Goal: Use online tool/utility: Utilize a website feature to perform a specific function

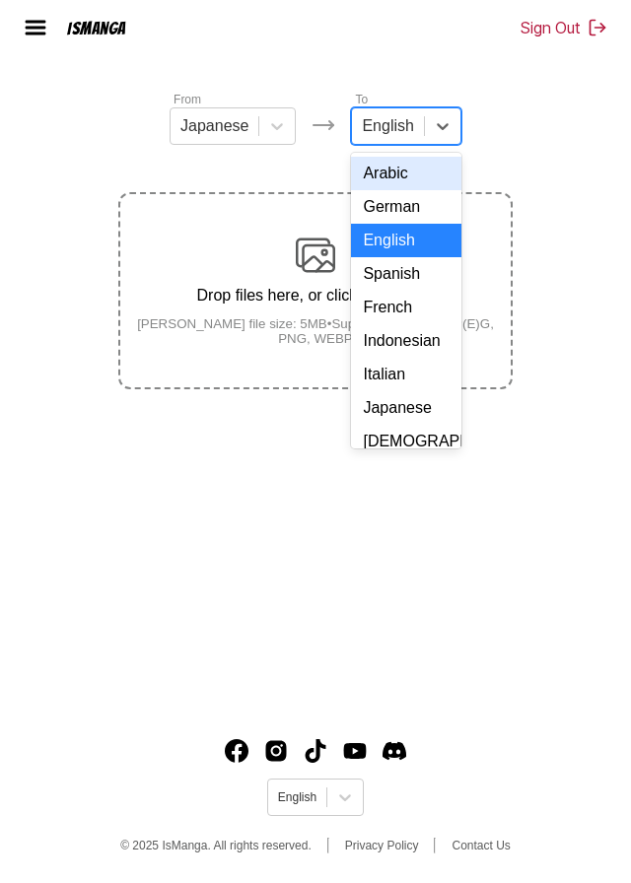
scroll to position [295, 0]
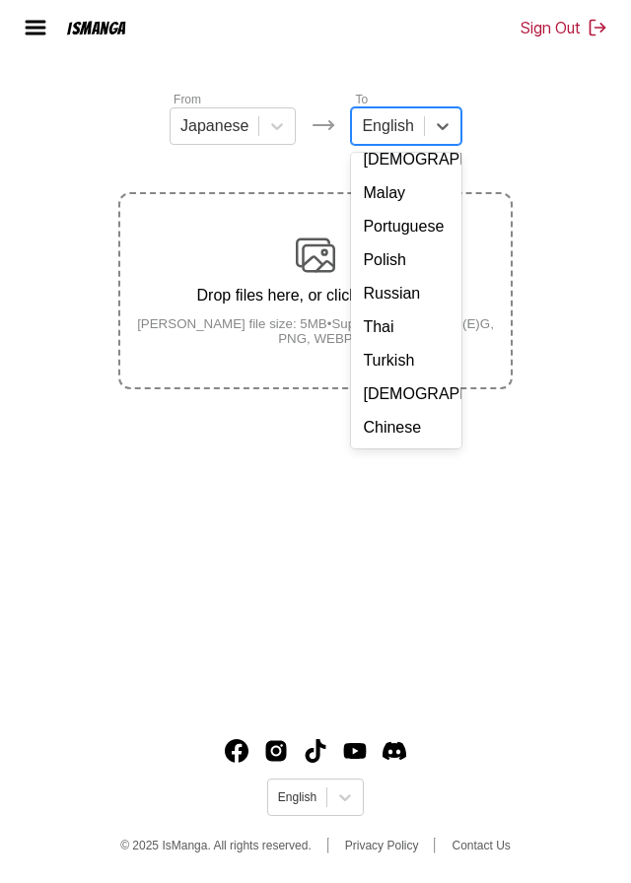
click at [406, 411] on div "Chinese" at bounding box center [405, 428] width 109 height 34
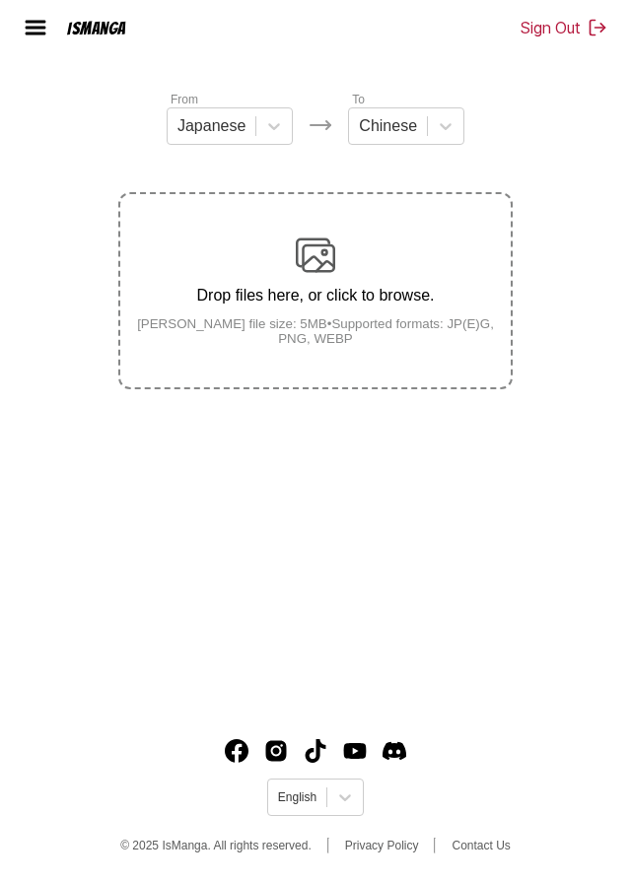
click at [242, 236] on div "Drop files here, or click to browse. [PERSON_NAME] file size: 5MB • Supported f…" at bounding box center [315, 291] width 390 height 110
click at [0, 0] on input "Drop files here, or click to browse. [PERSON_NAME] file size: 5MB • Supported f…" at bounding box center [0, 0] width 0 height 0
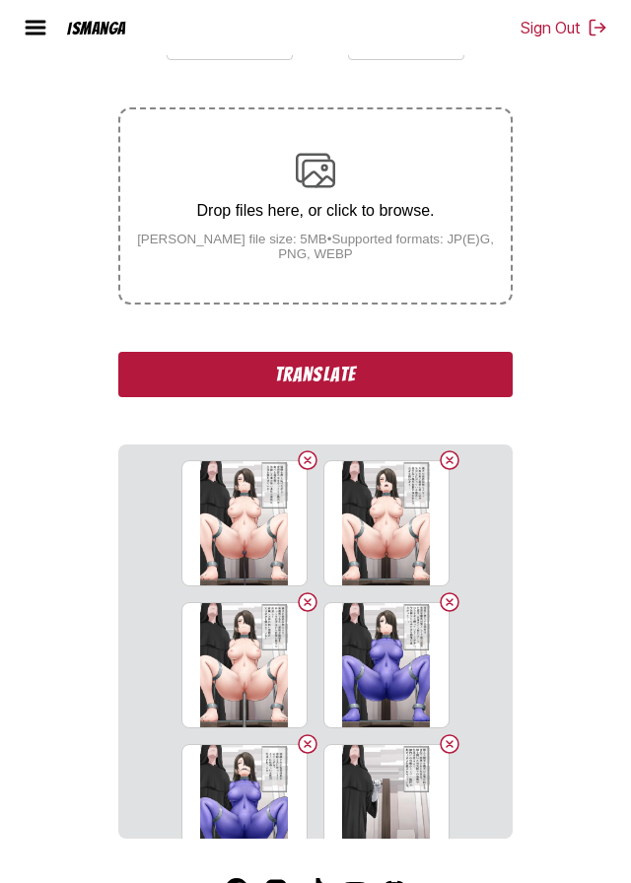
click at [204, 394] on button "Translate" at bounding box center [315, 374] width 394 height 45
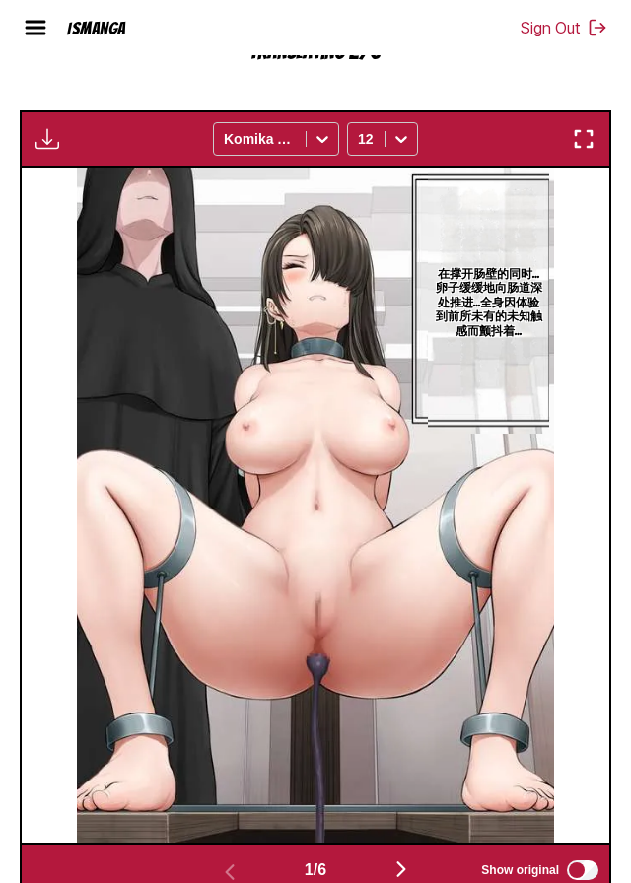
scroll to position [775, 0]
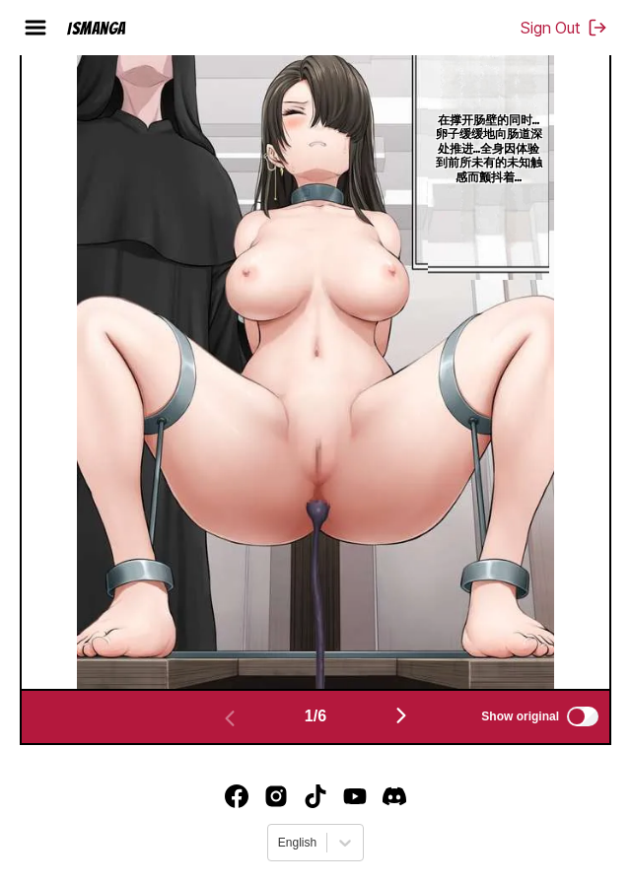
click at [412, 727] on img "button" at bounding box center [401, 716] width 24 height 24
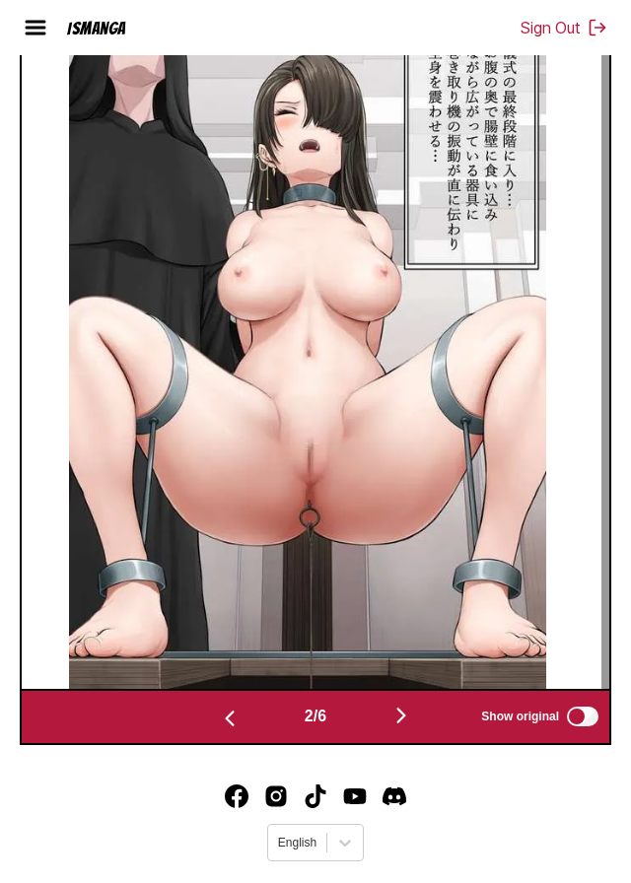
click at [404, 727] on img "button" at bounding box center [401, 716] width 24 height 24
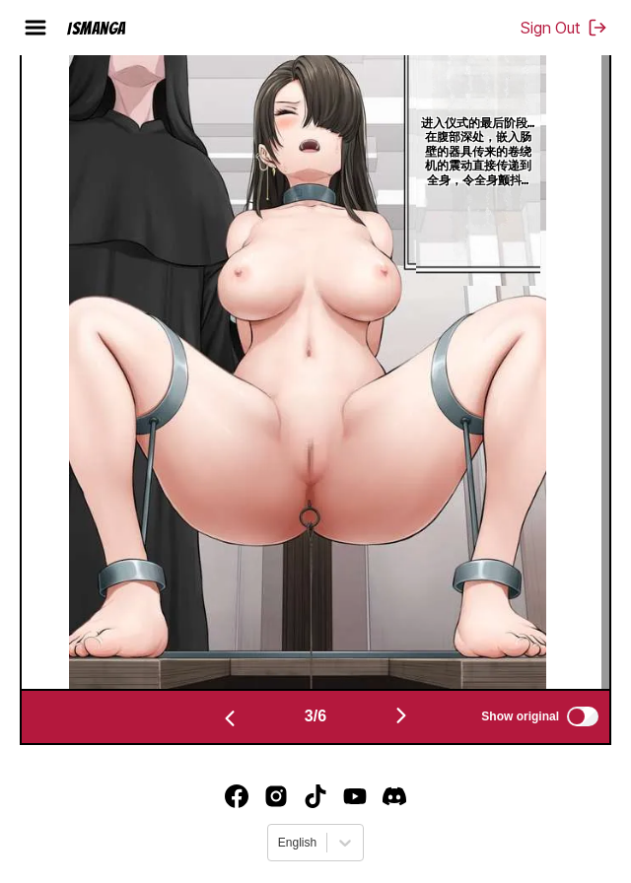
click at [404, 727] on img "button" at bounding box center [401, 716] width 24 height 24
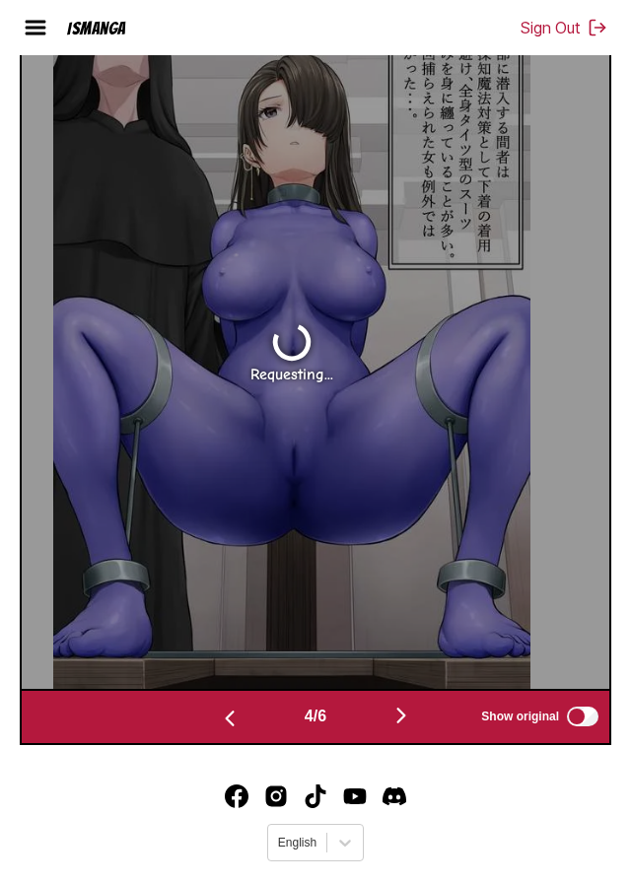
click at [408, 727] on img "button" at bounding box center [401, 716] width 24 height 24
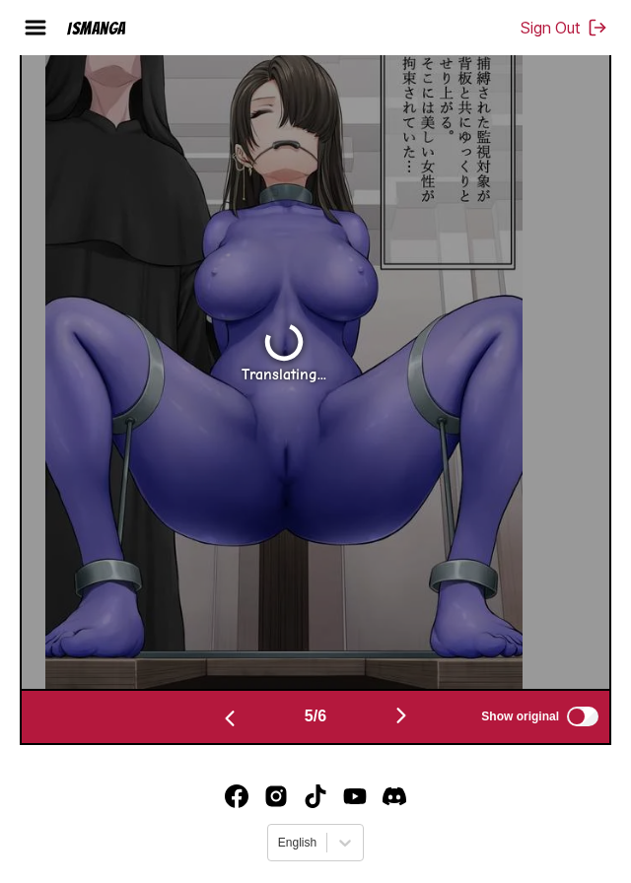
click at [406, 727] on img "button" at bounding box center [401, 716] width 24 height 24
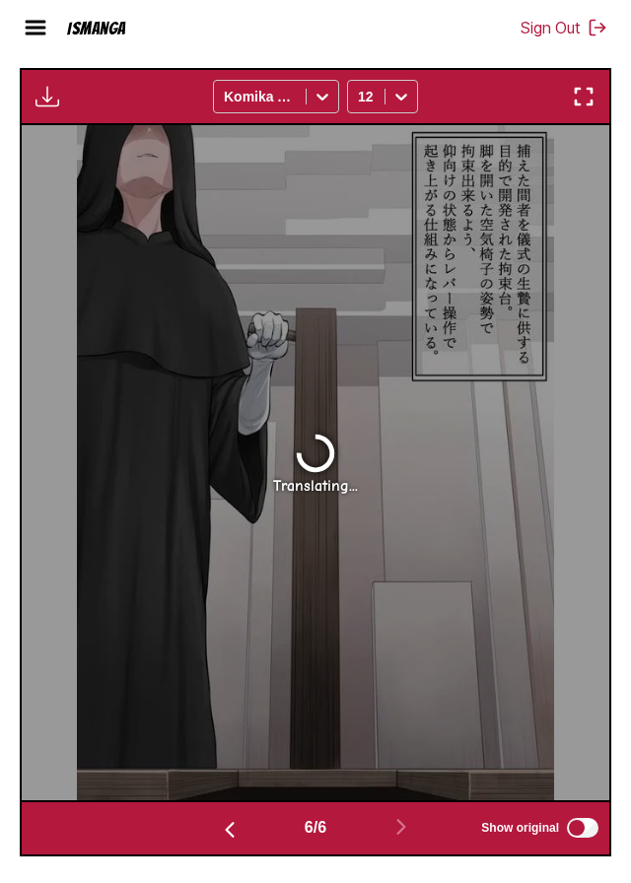
scroll to position [661, 0]
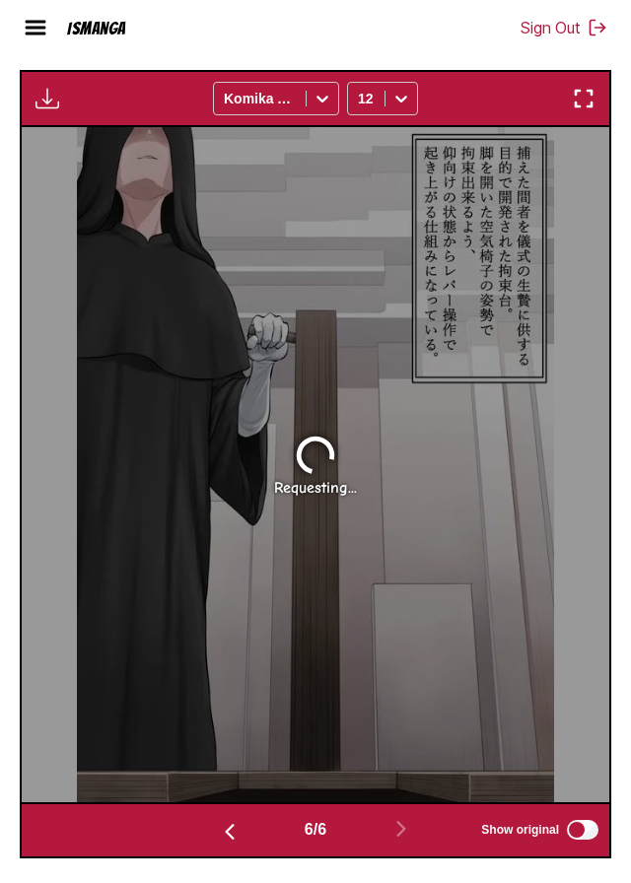
click at [224, 844] on img "button" at bounding box center [230, 832] width 24 height 24
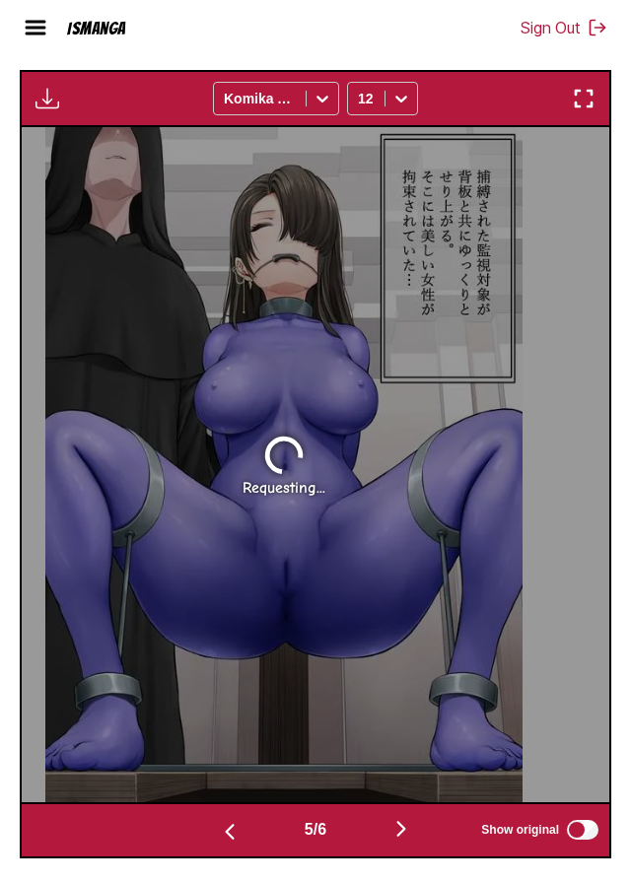
click at [225, 844] on img "button" at bounding box center [230, 832] width 24 height 24
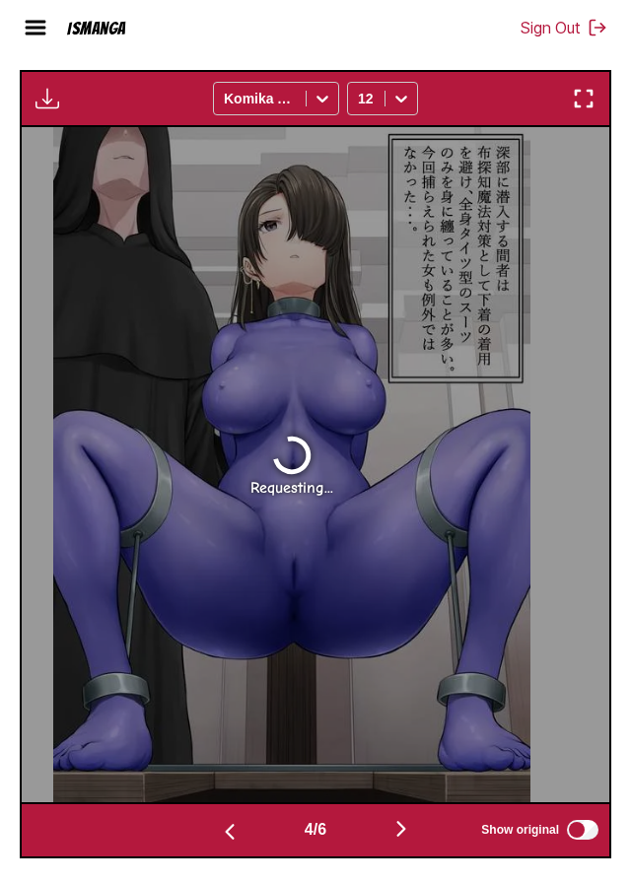
click at [218, 844] on img "button" at bounding box center [230, 832] width 24 height 24
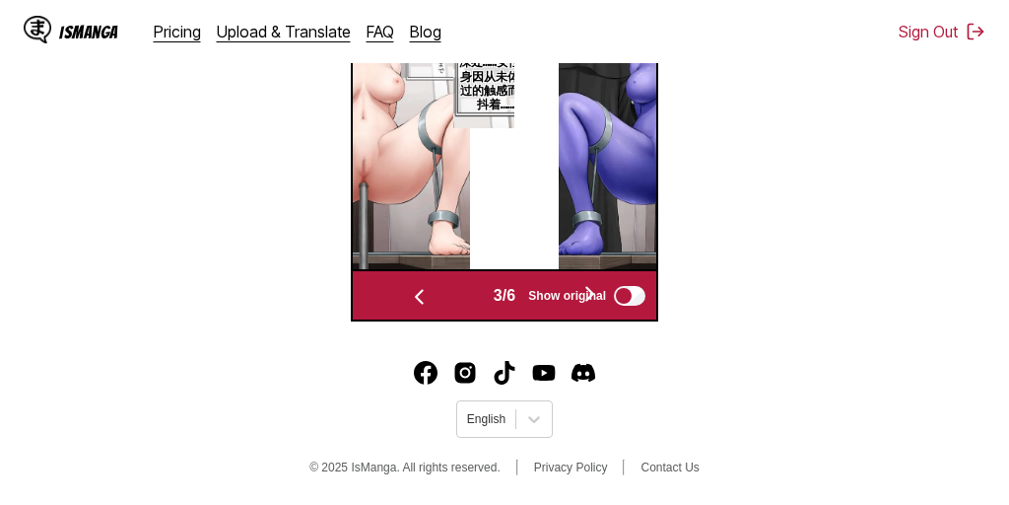
scroll to position [870, 0]
click at [596, 303] on span "Show original" at bounding box center [567, 296] width 78 height 14
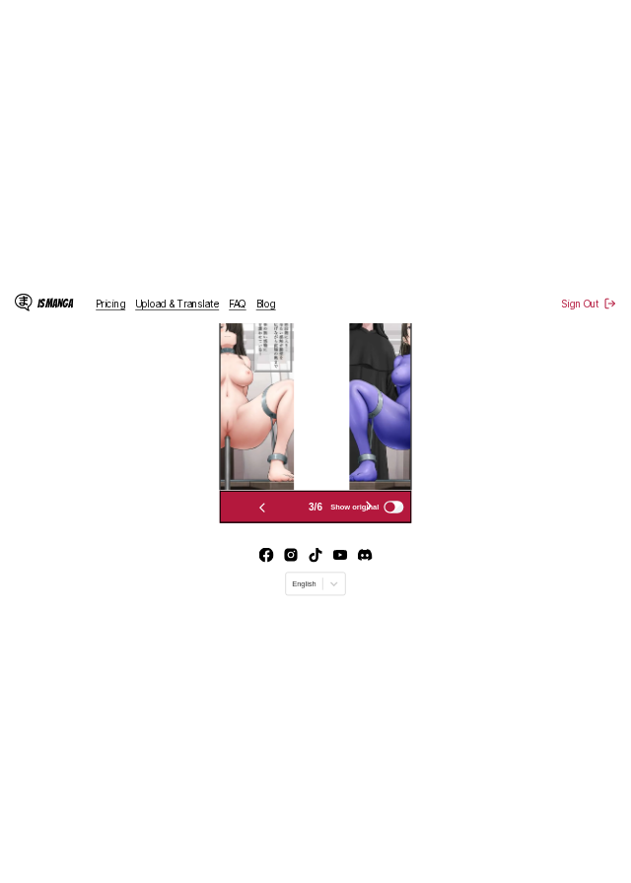
scroll to position [761, 0]
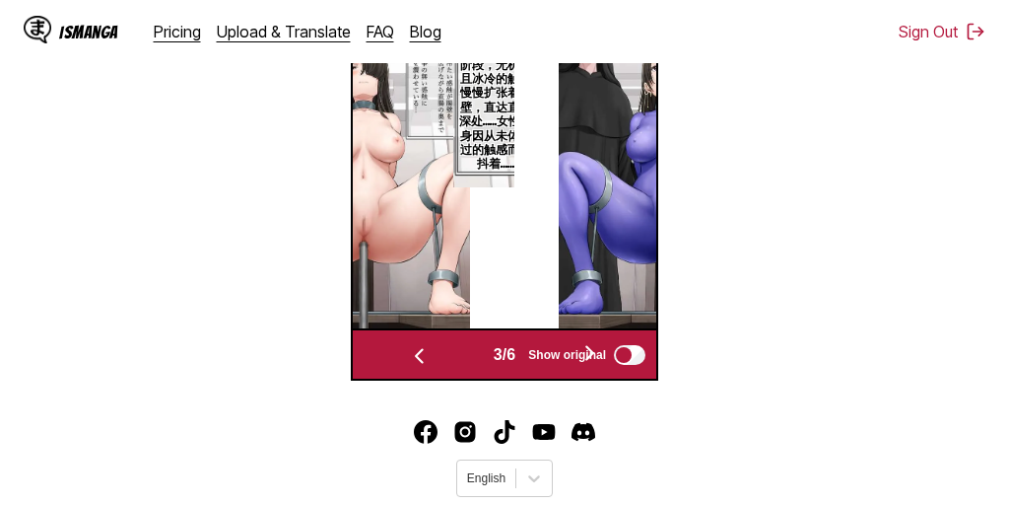
click at [597, 362] on span "Show original" at bounding box center [567, 355] width 78 height 14
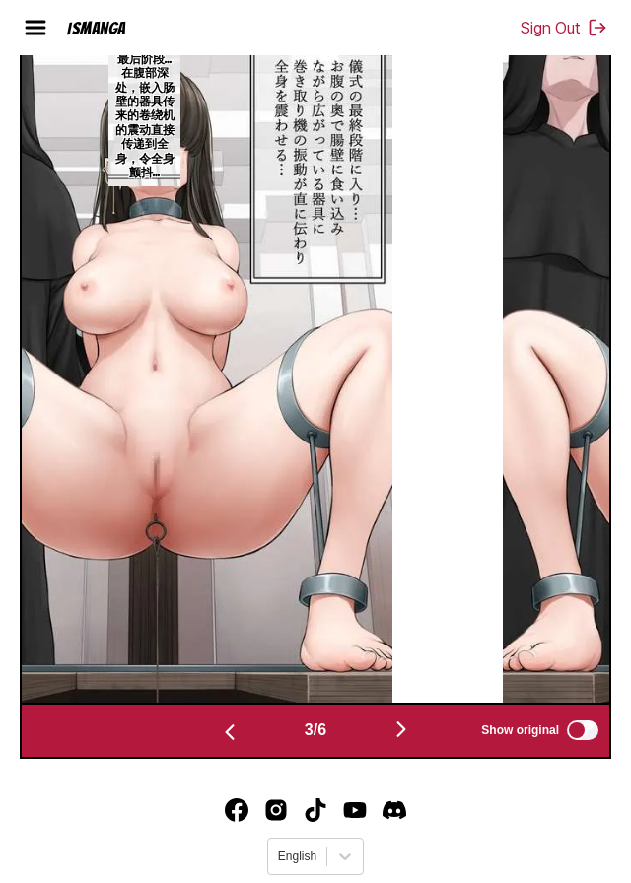
scroll to position [0, 1191]
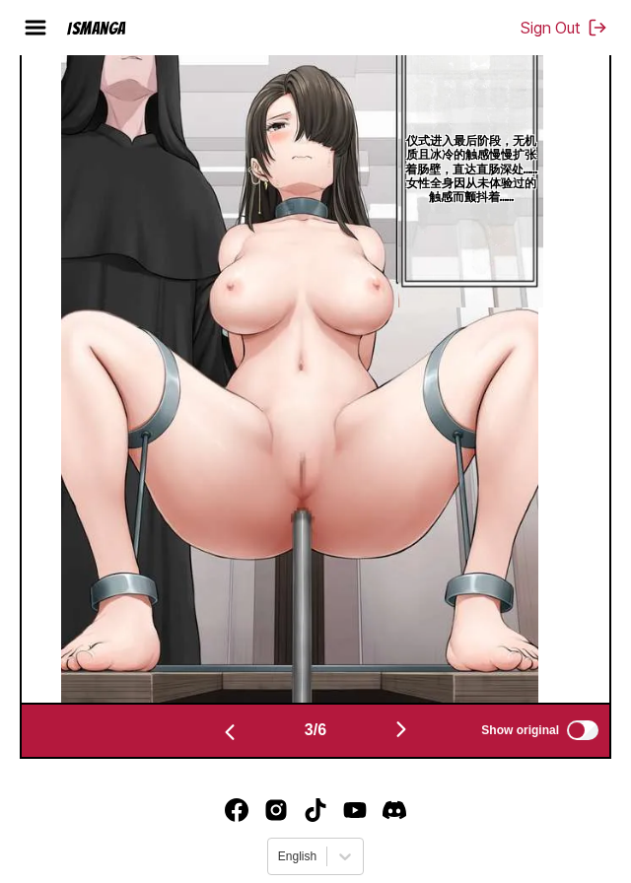
click at [409, 741] on img "button" at bounding box center [401, 730] width 24 height 24
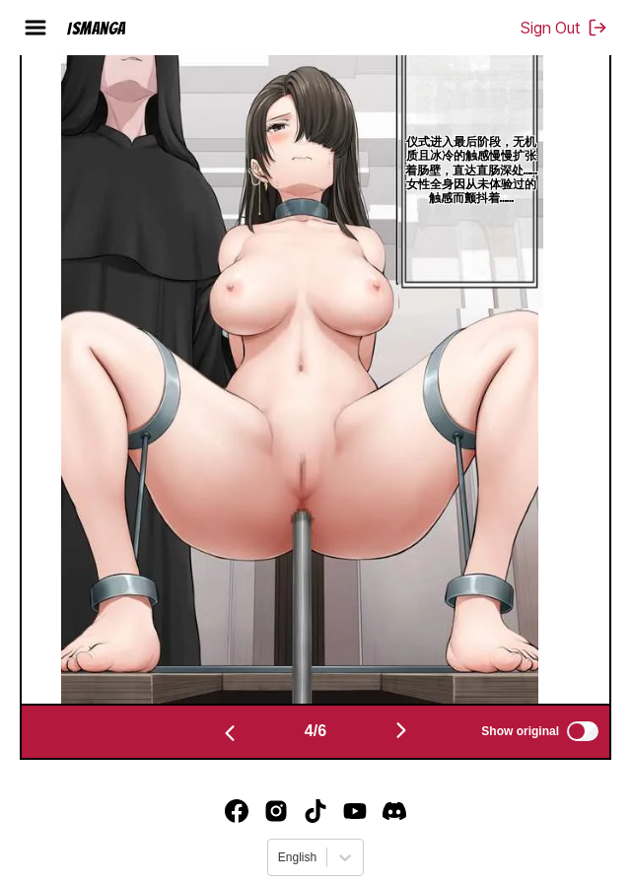
scroll to position [0, 1786]
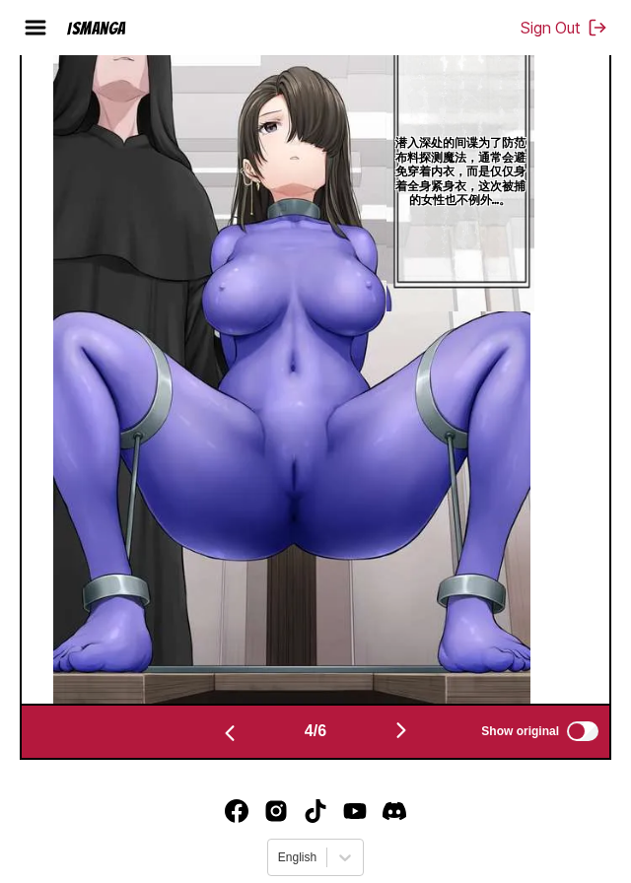
click at [411, 742] on img "button" at bounding box center [401, 731] width 24 height 24
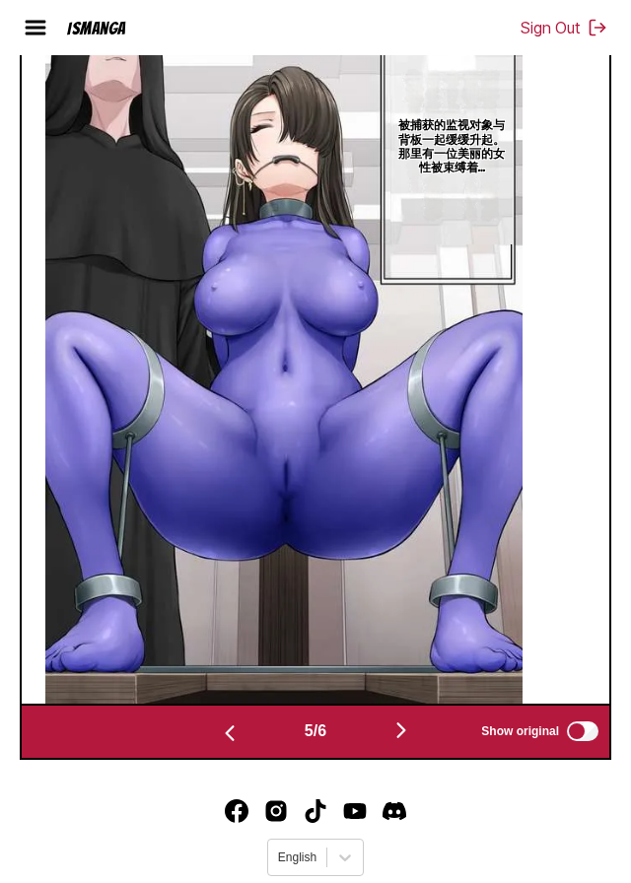
click at [407, 742] on img "button" at bounding box center [401, 731] width 24 height 24
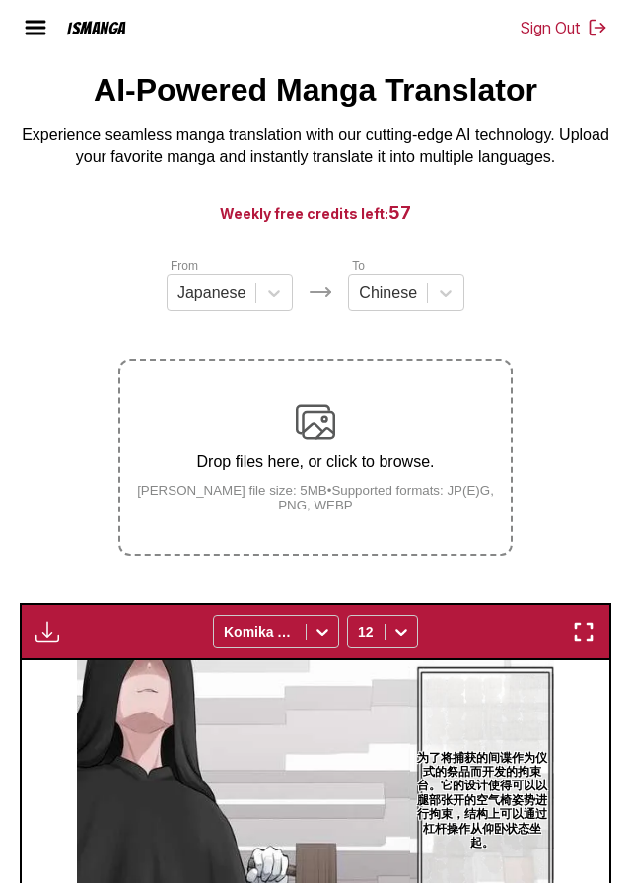
scroll to position [0, 0]
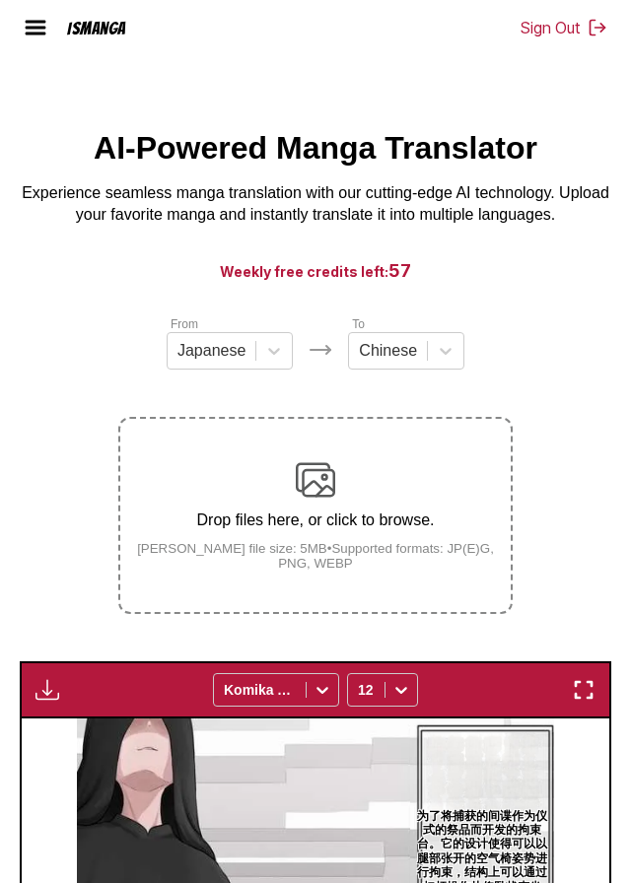
click at [311, 500] on img at bounding box center [315, 479] width 39 height 39
click at [0, 0] on input "Drop files here, or click to browse. [PERSON_NAME] file size: 5MB • Supported f…" at bounding box center [0, 0] width 0 height 0
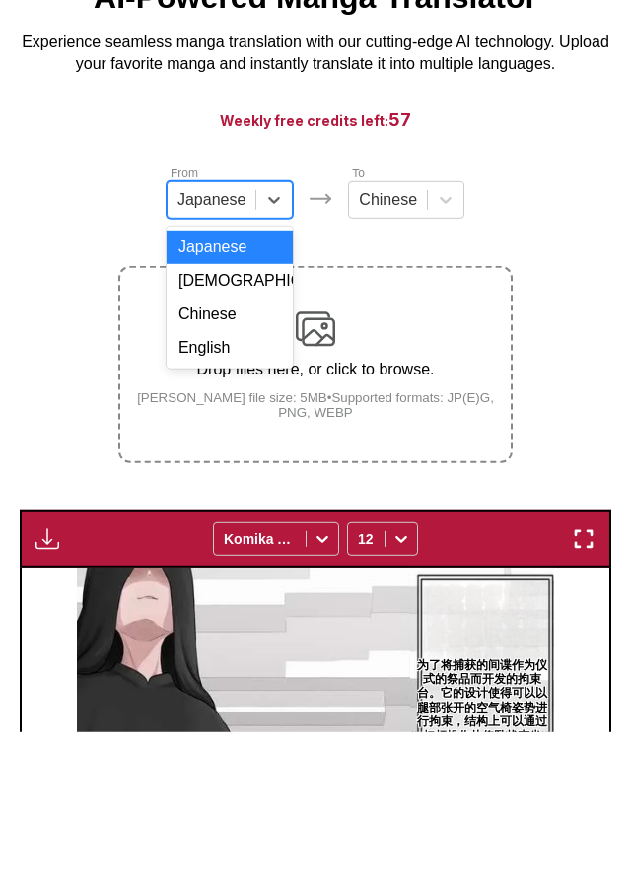
click at [191, 516] on div "English" at bounding box center [230, 499] width 126 height 34
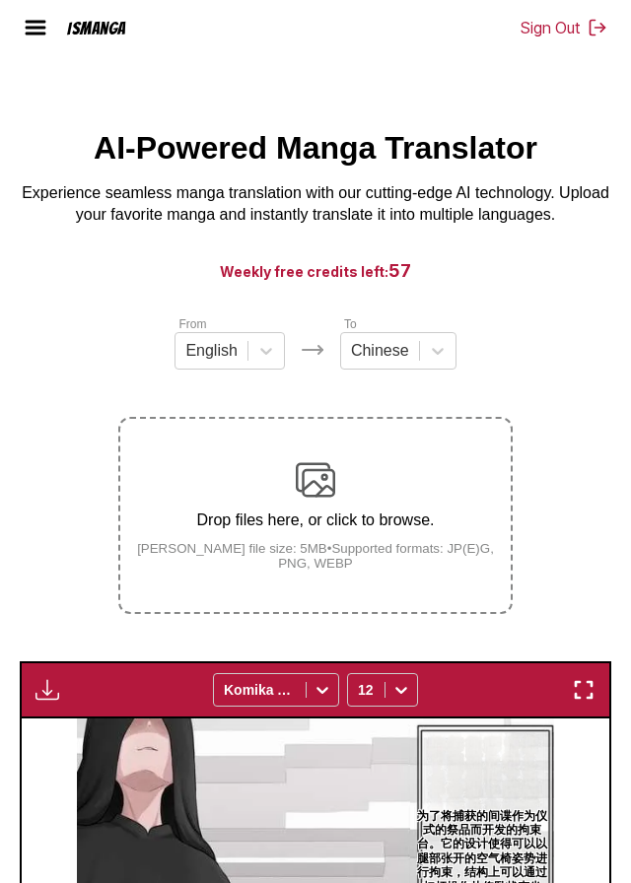
click at [259, 506] on div "Drop files here, or click to browse. [PERSON_NAME] file size: 5MB • Supported f…" at bounding box center [315, 515] width 390 height 110
click at [0, 0] on input "Drop files here, or click to browse. [PERSON_NAME] file size: 5MB • Supported f…" at bounding box center [0, 0] width 0 height 0
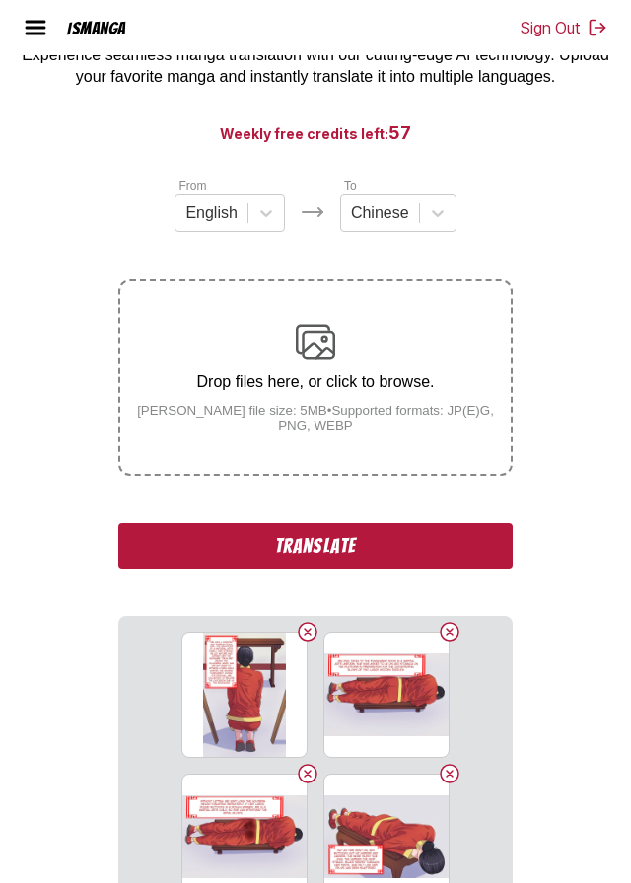
scroll to position [152, 0]
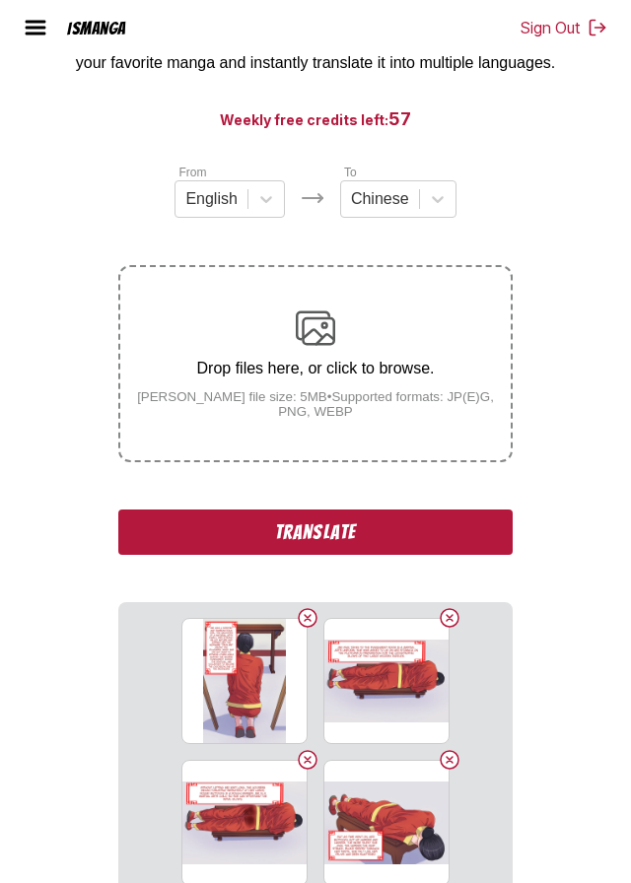
click at [156, 555] on button "Translate" at bounding box center [315, 532] width 394 height 45
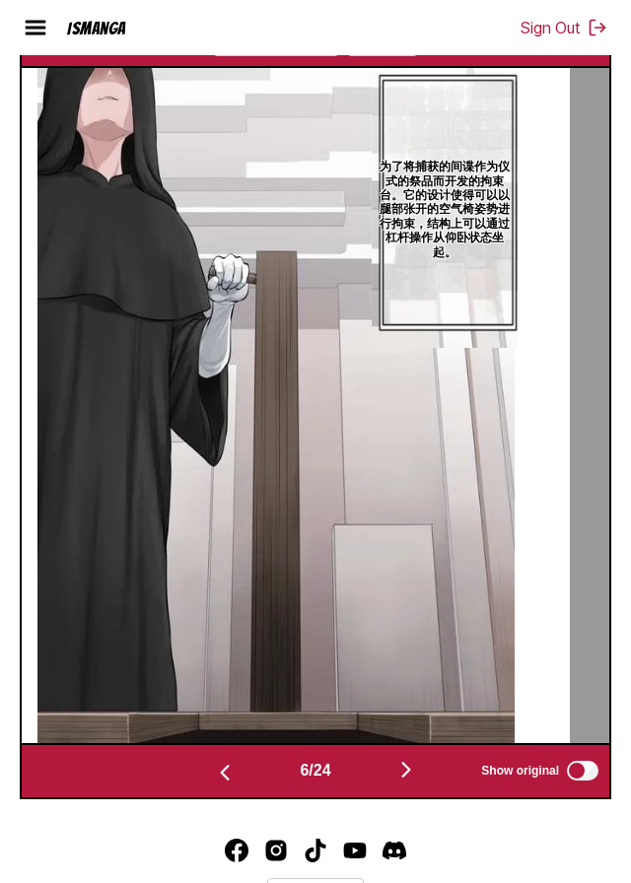
scroll to position [775, 0]
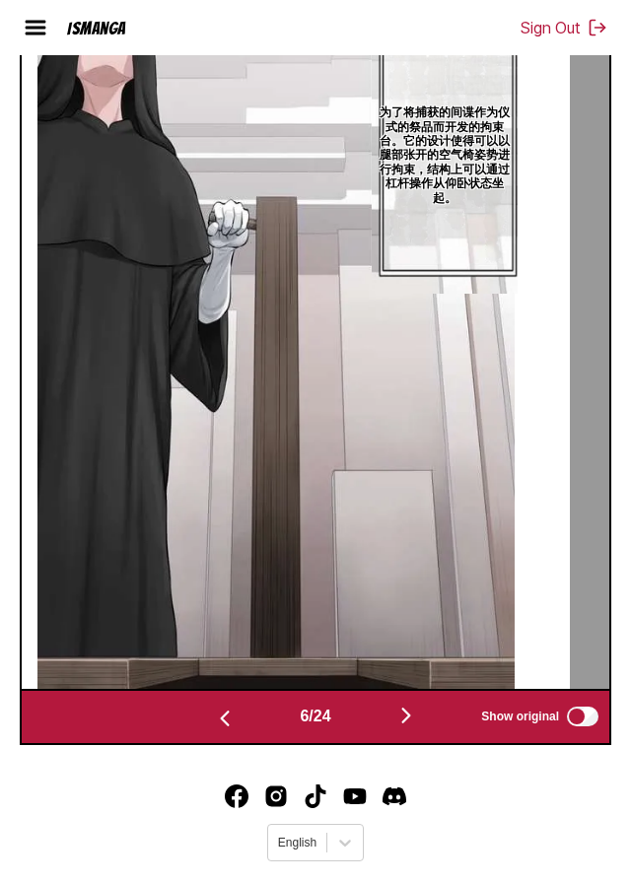
click at [413, 727] on img "button" at bounding box center [406, 716] width 24 height 24
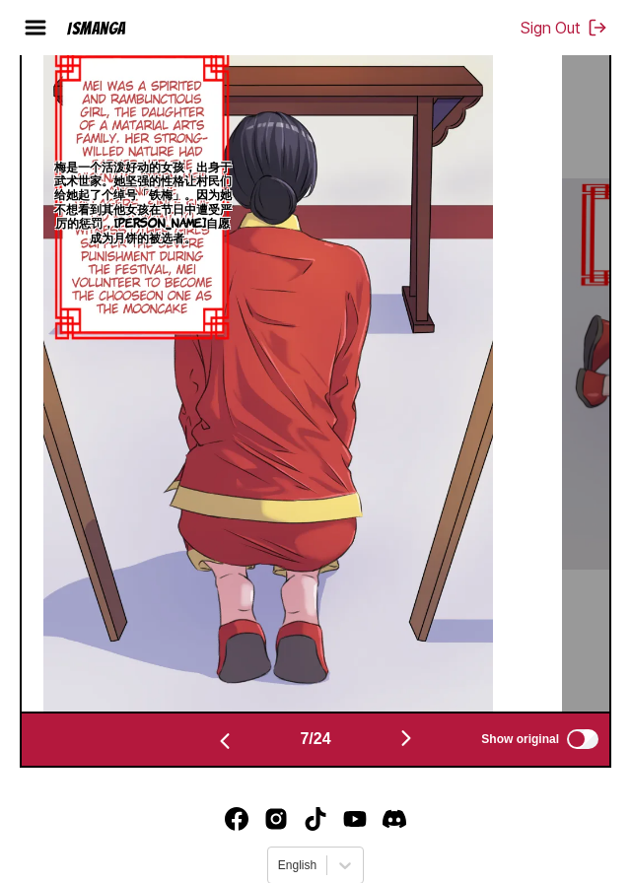
scroll to position [748, 0]
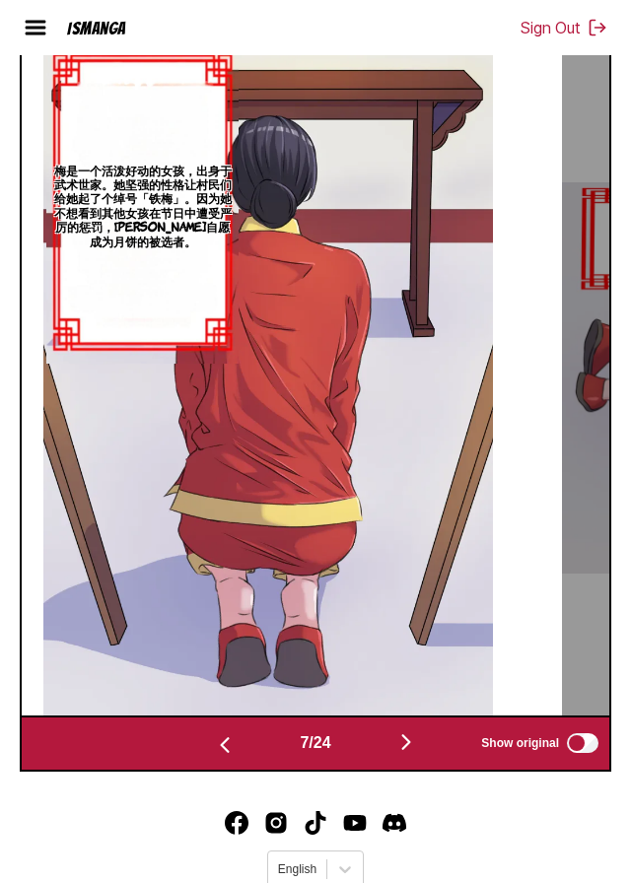
click at [409, 754] on img "button" at bounding box center [406, 742] width 24 height 24
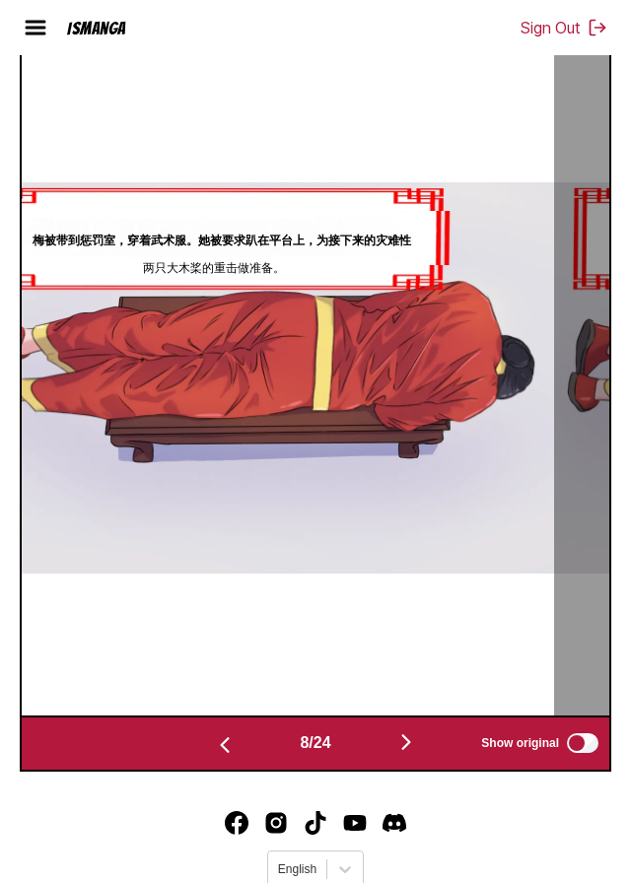
click at [414, 754] on img "button" at bounding box center [406, 742] width 24 height 24
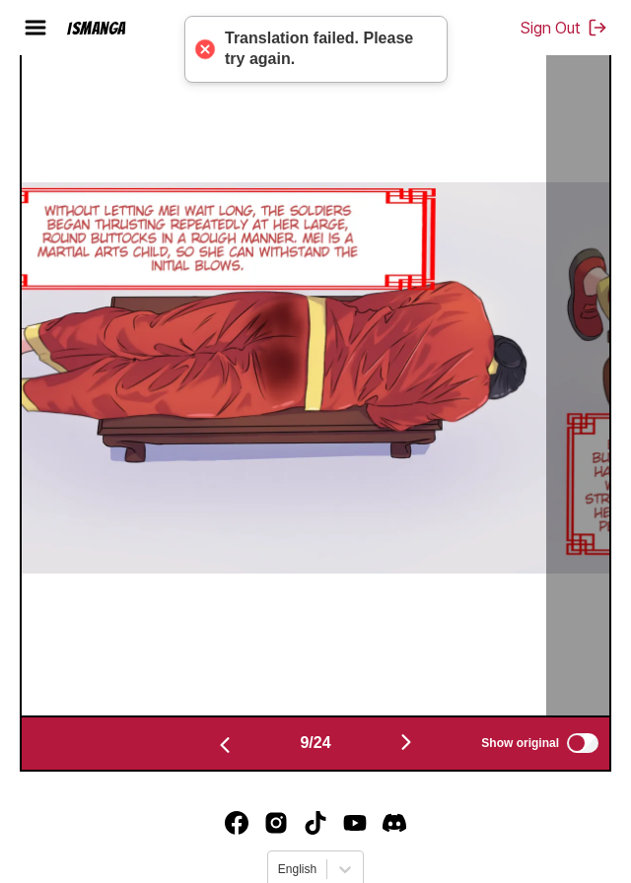
click at [411, 754] on img "button" at bounding box center [406, 742] width 24 height 24
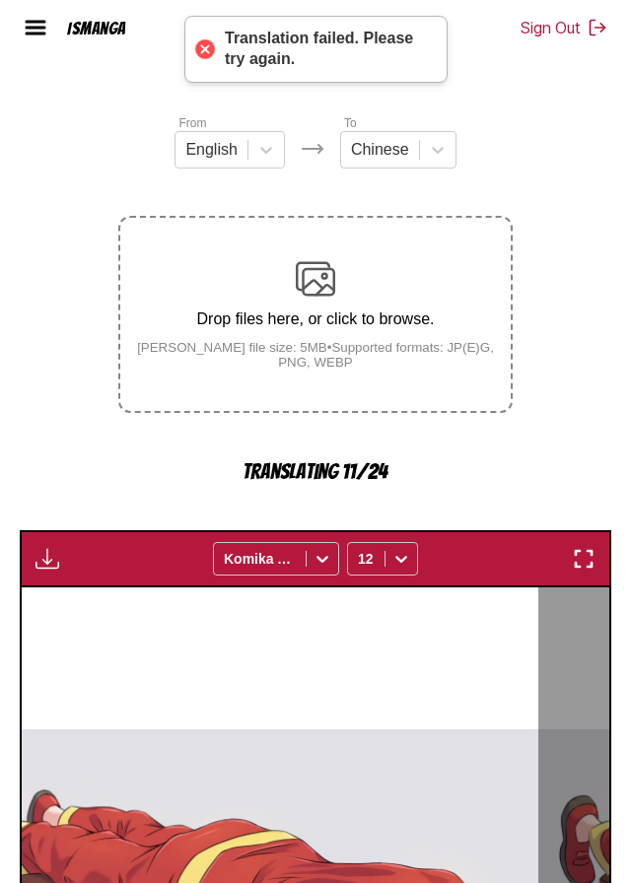
scroll to position [0, 0]
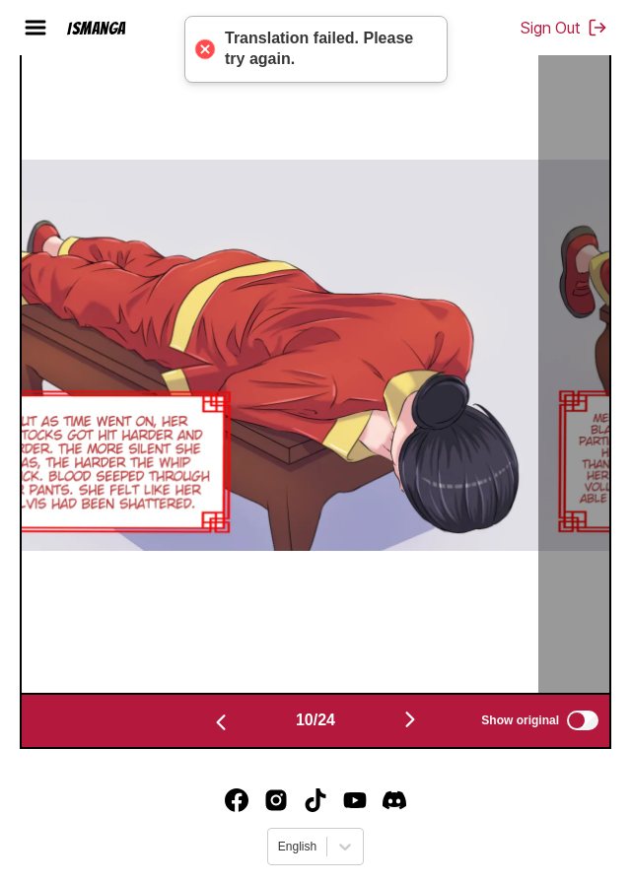
click at [476, 325] on img at bounding box center [245, 355] width 588 height 391
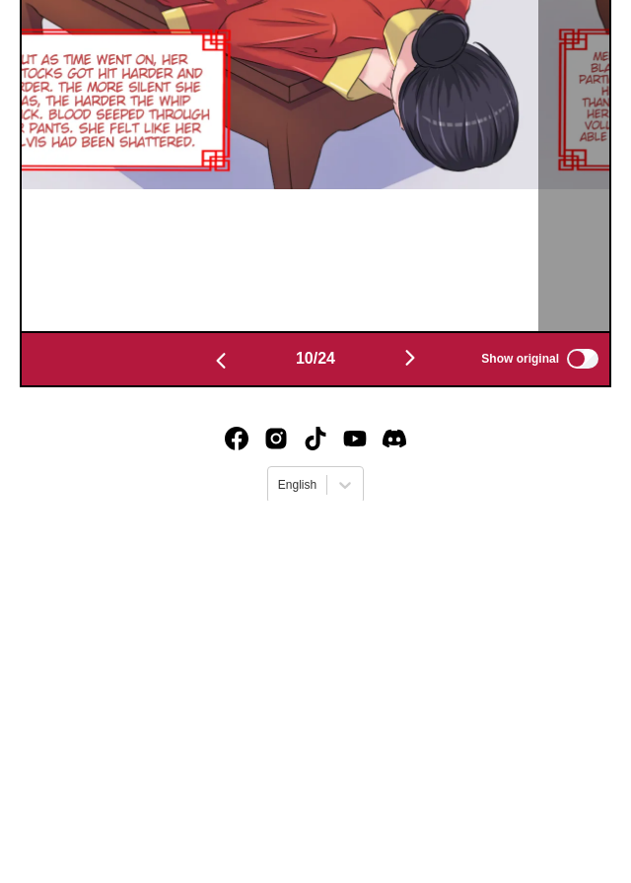
scroll to position [751, 0]
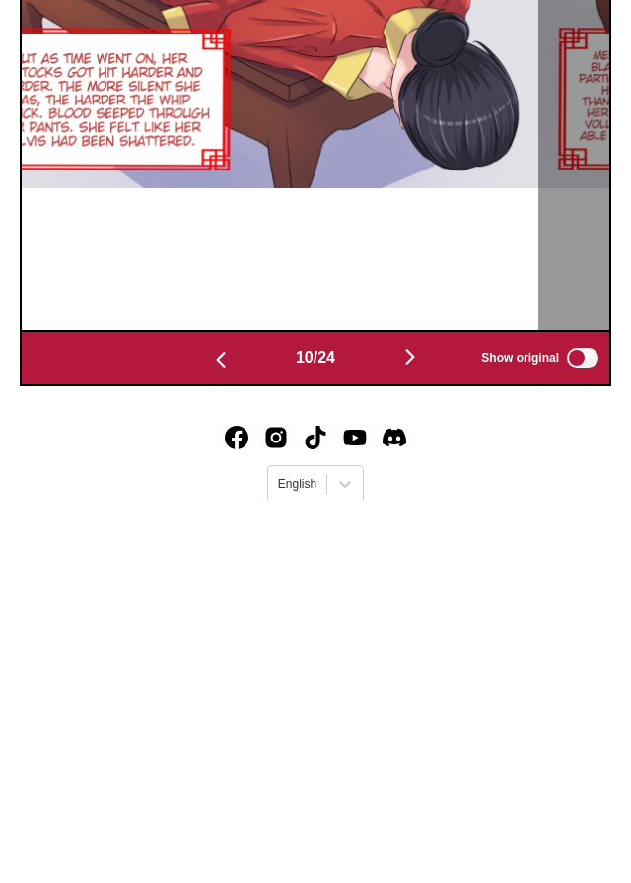
click at [433, 755] on button "button" at bounding box center [410, 740] width 118 height 29
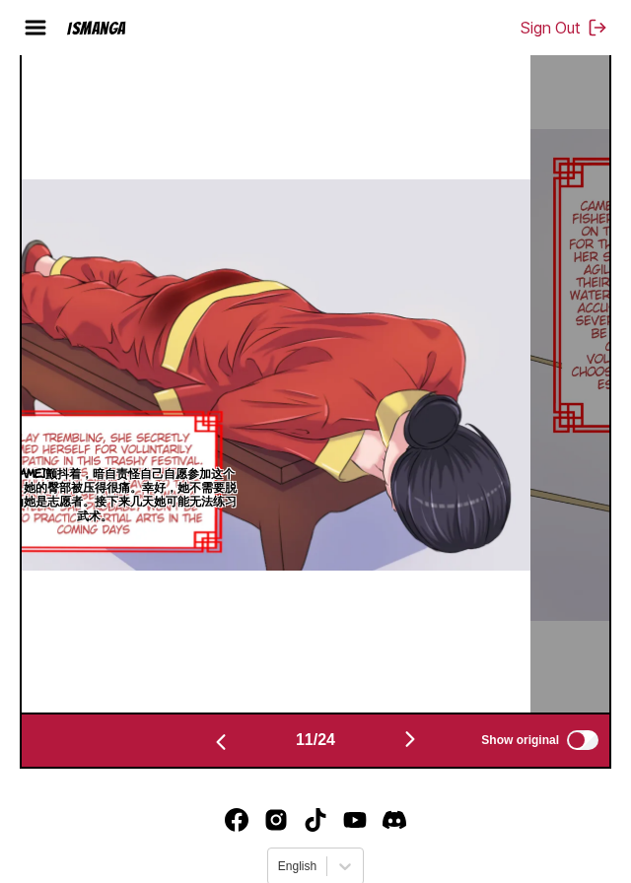
scroll to position [775, 0]
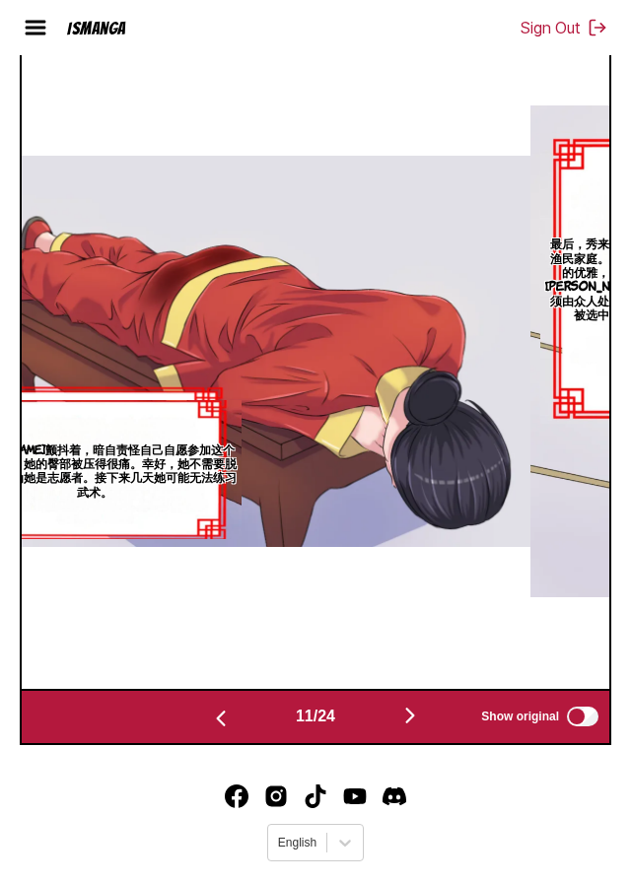
click at [420, 727] on img "button" at bounding box center [410, 716] width 24 height 24
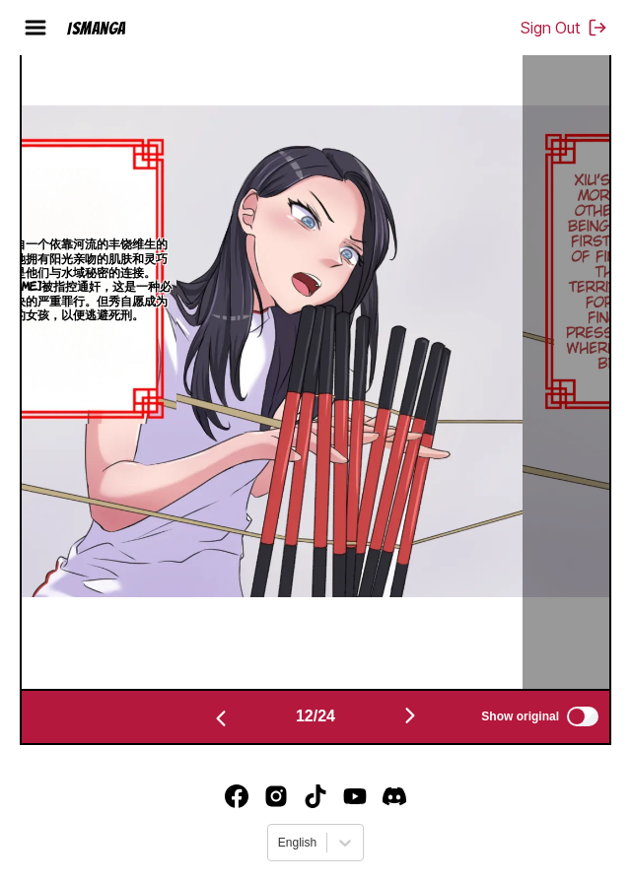
click at [411, 727] on img "button" at bounding box center [410, 716] width 24 height 24
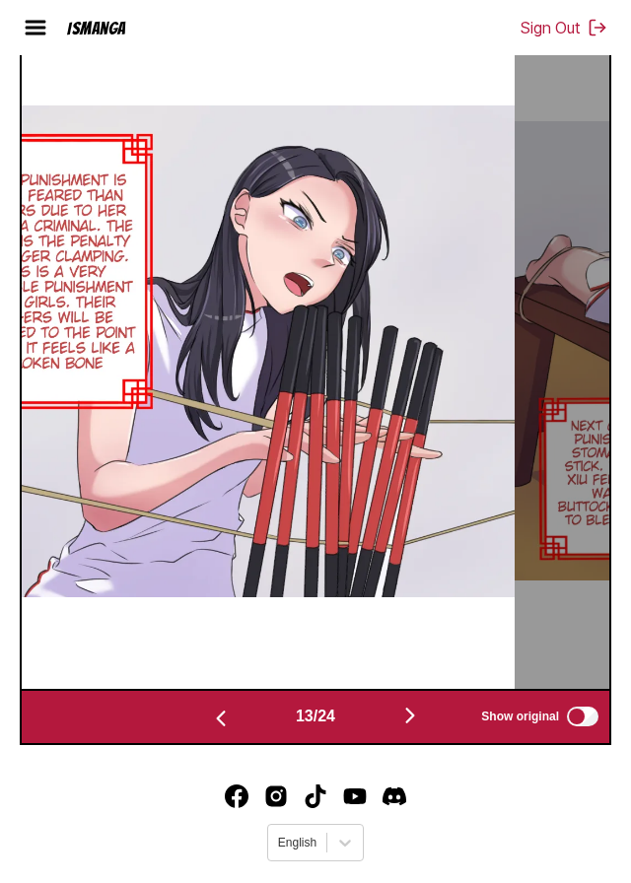
click at [410, 727] on img "button" at bounding box center [410, 716] width 24 height 24
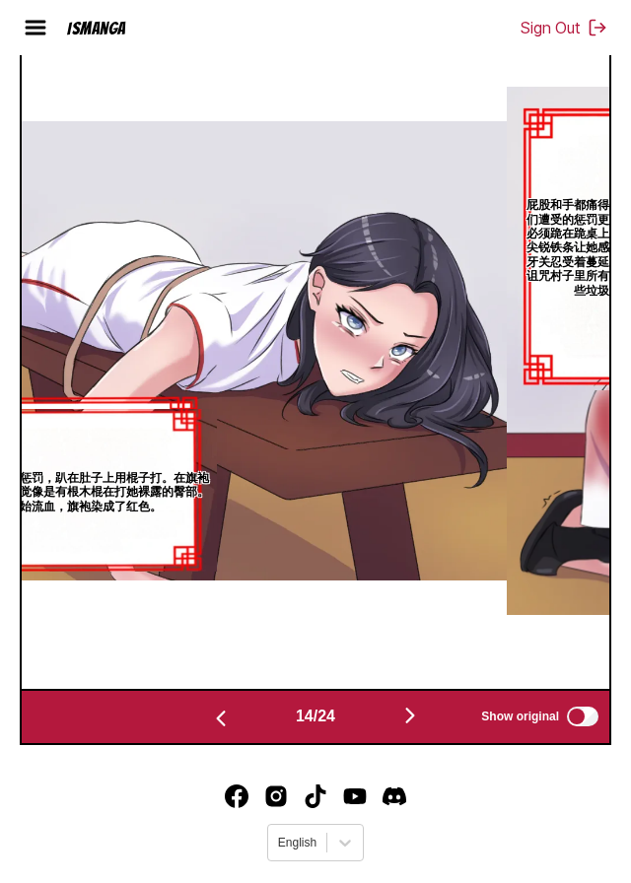
click at [414, 727] on img "button" at bounding box center [410, 716] width 24 height 24
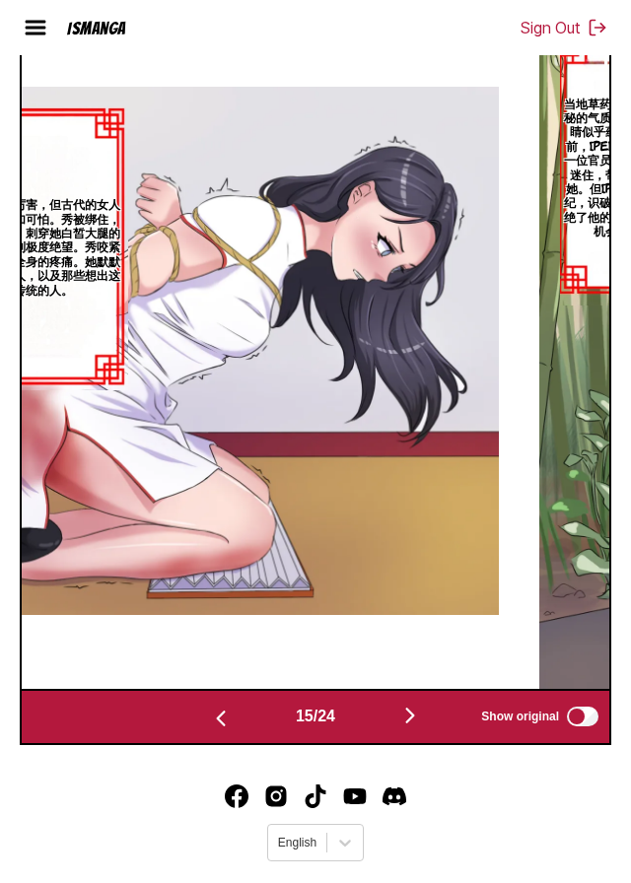
click at [422, 727] on img "button" at bounding box center [410, 716] width 24 height 24
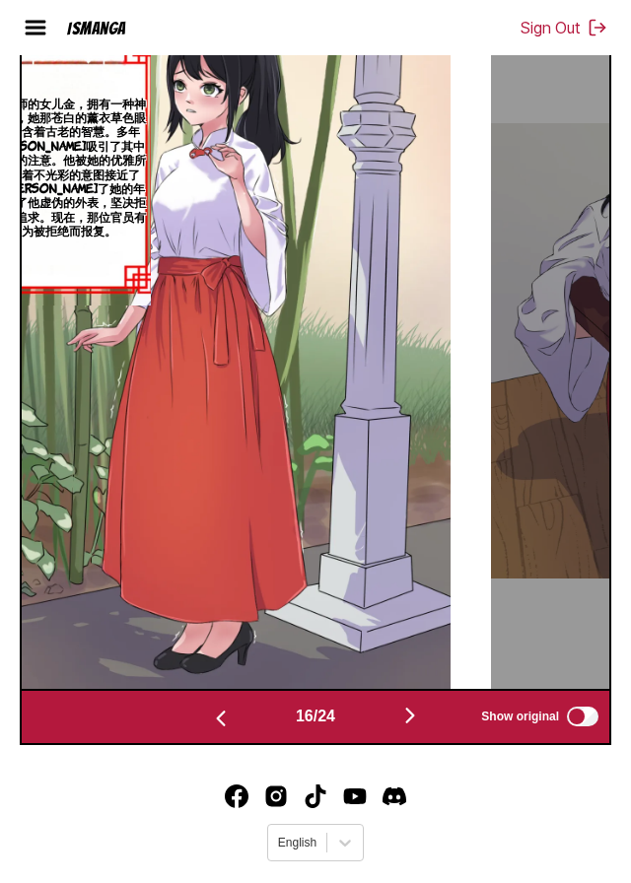
click at [412, 727] on img "button" at bounding box center [410, 716] width 24 height 24
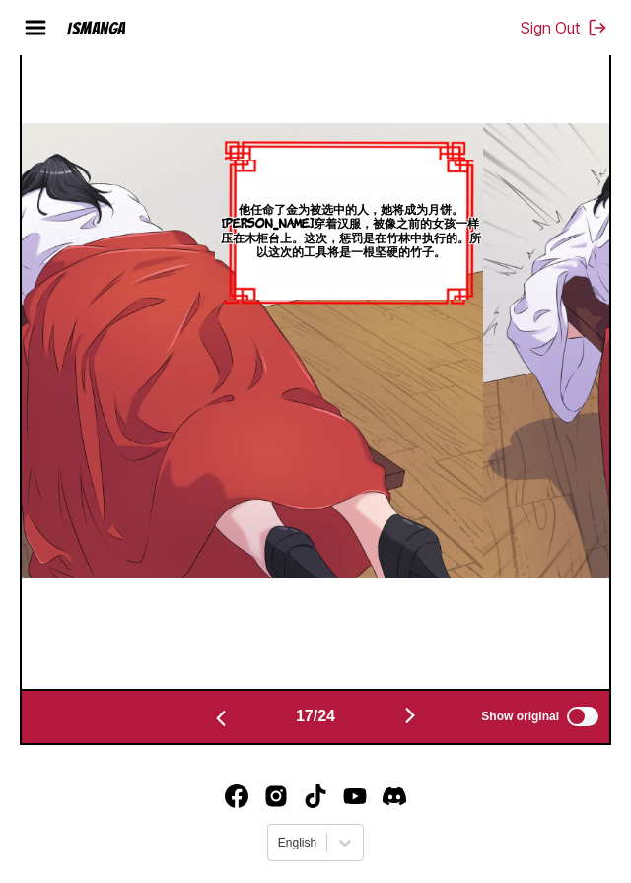
click at [410, 727] on img "button" at bounding box center [410, 716] width 24 height 24
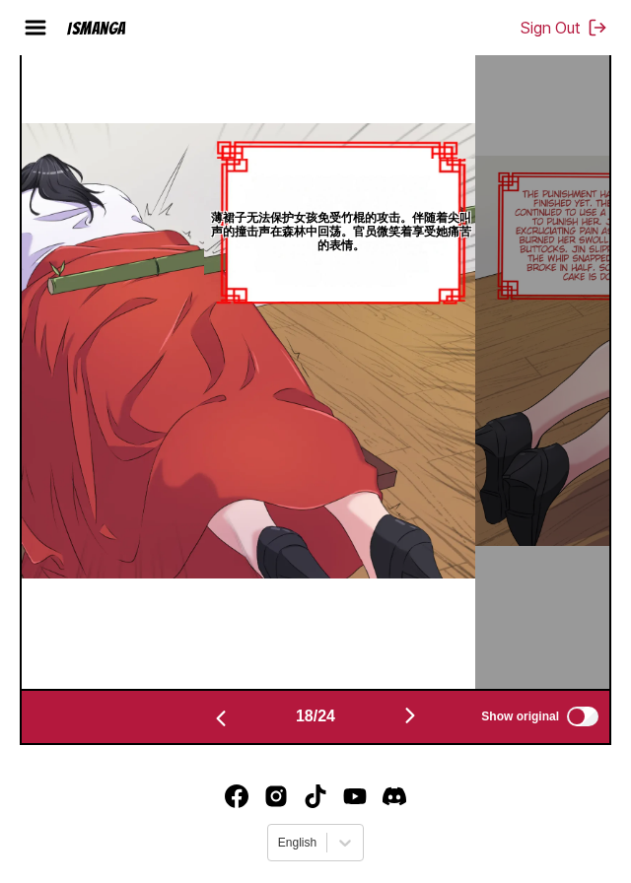
click at [416, 727] on img "button" at bounding box center [410, 716] width 24 height 24
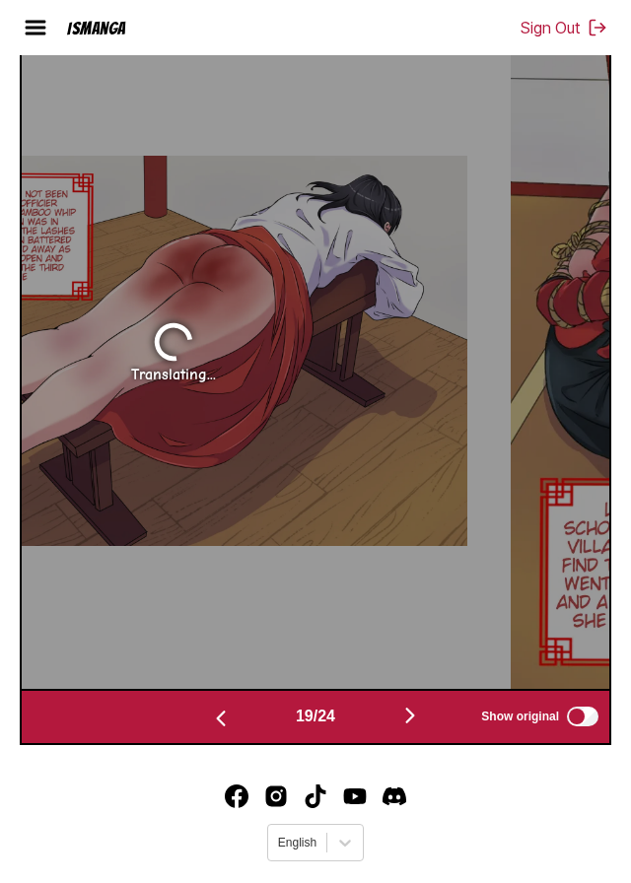
click at [214, 730] on img "button" at bounding box center [221, 719] width 24 height 24
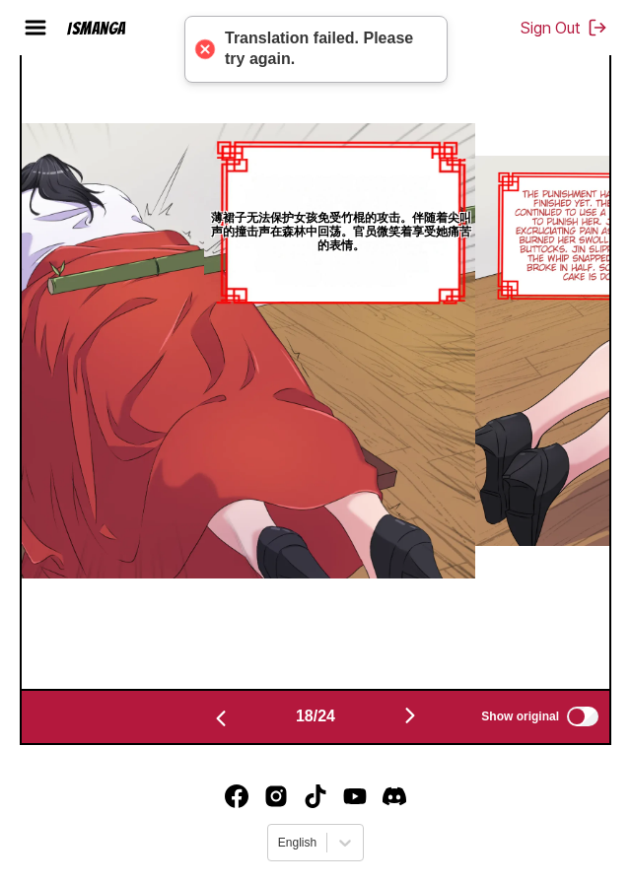
click at [414, 727] on img "button" at bounding box center [410, 716] width 24 height 24
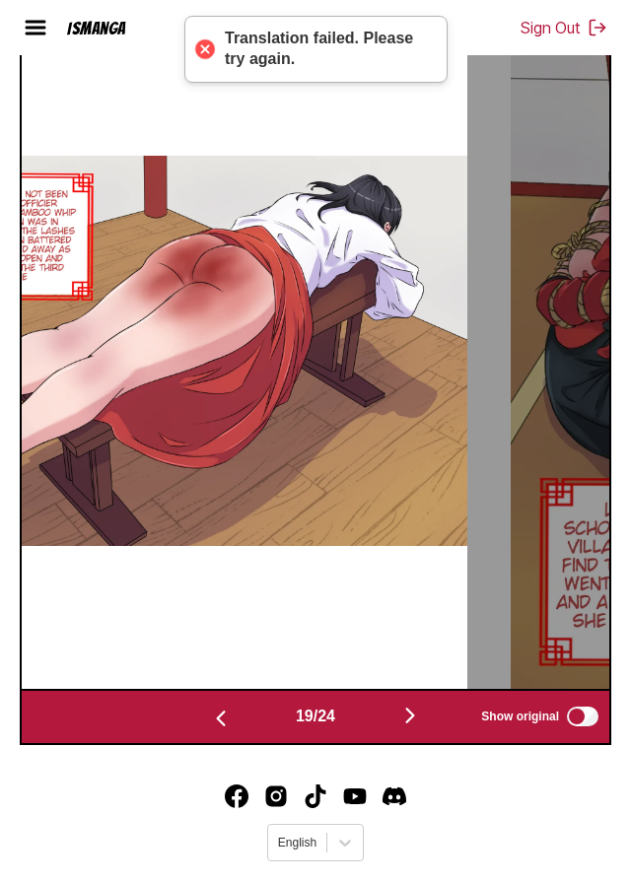
click at [422, 727] on img "button" at bounding box center [410, 716] width 24 height 24
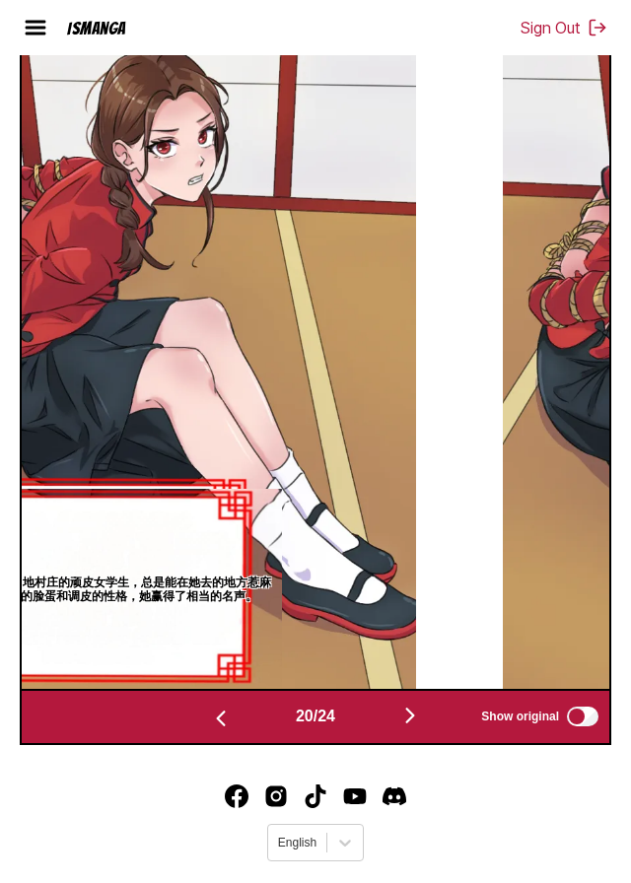
click at [413, 727] on img "button" at bounding box center [410, 716] width 24 height 24
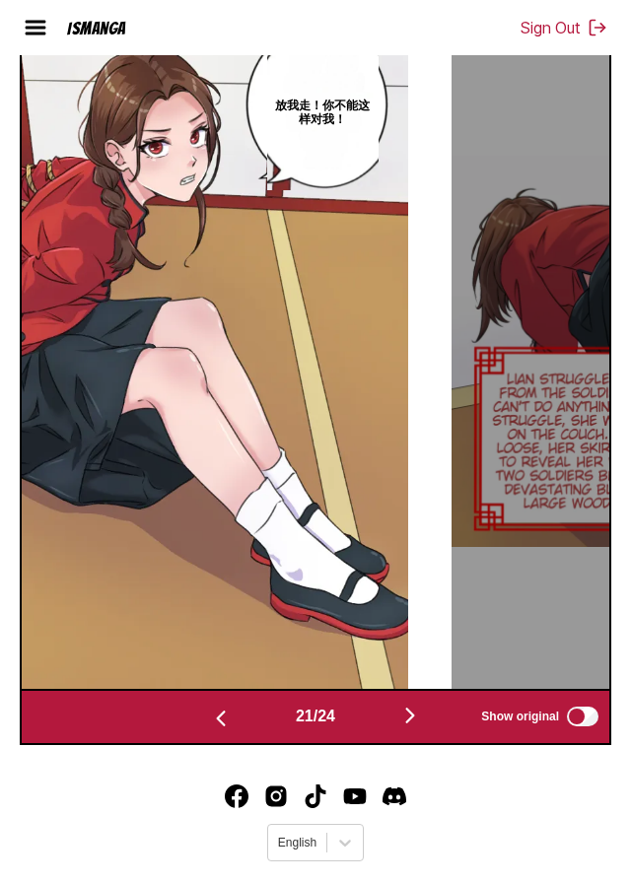
click at [412, 727] on img "button" at bounding box center [410, 716] width 24 height 24
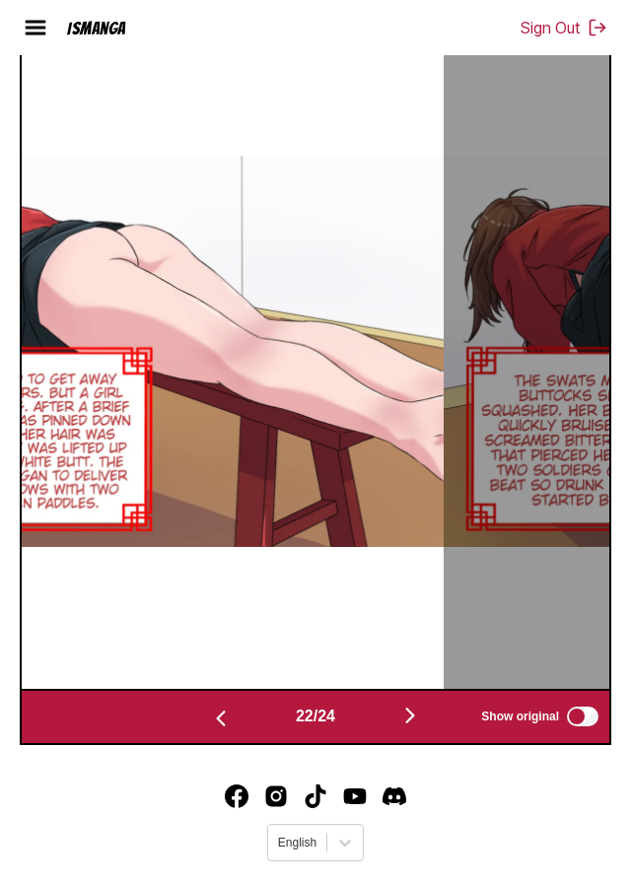
click at [414, 727] on img "button" at bounding box center [410, 716] width 24 height 24
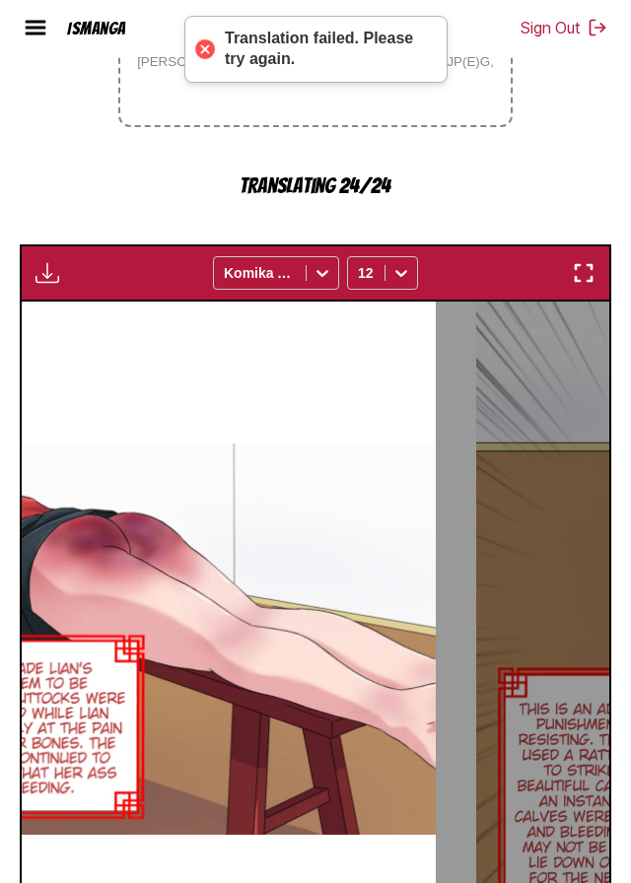
scroll to position [481, 0]
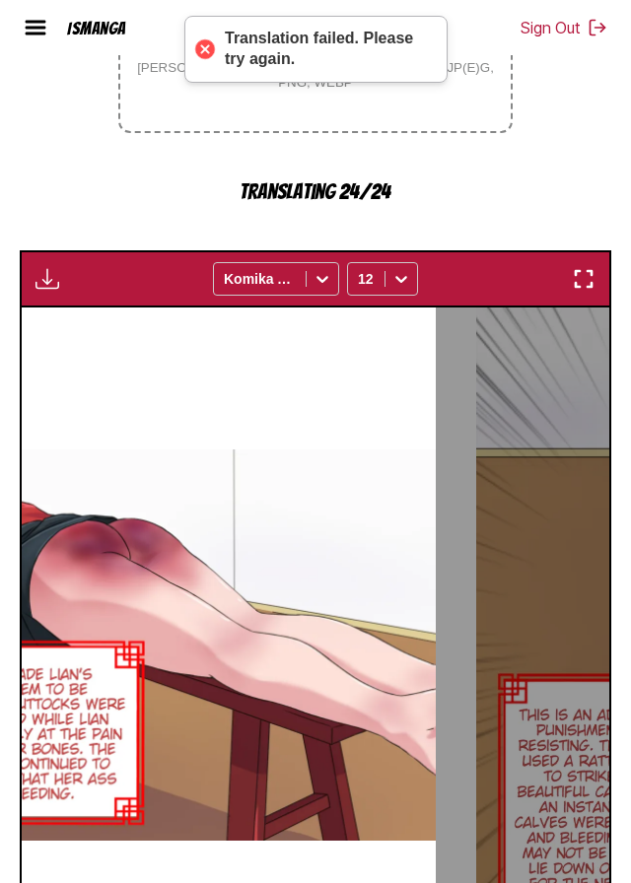
click at [384, 90] on small "[PERSON_NAME] file size: 5MB • Supported formats: JP(E)G, PNG, WEBP" at bounding box center [315, 75] width 390 height 30
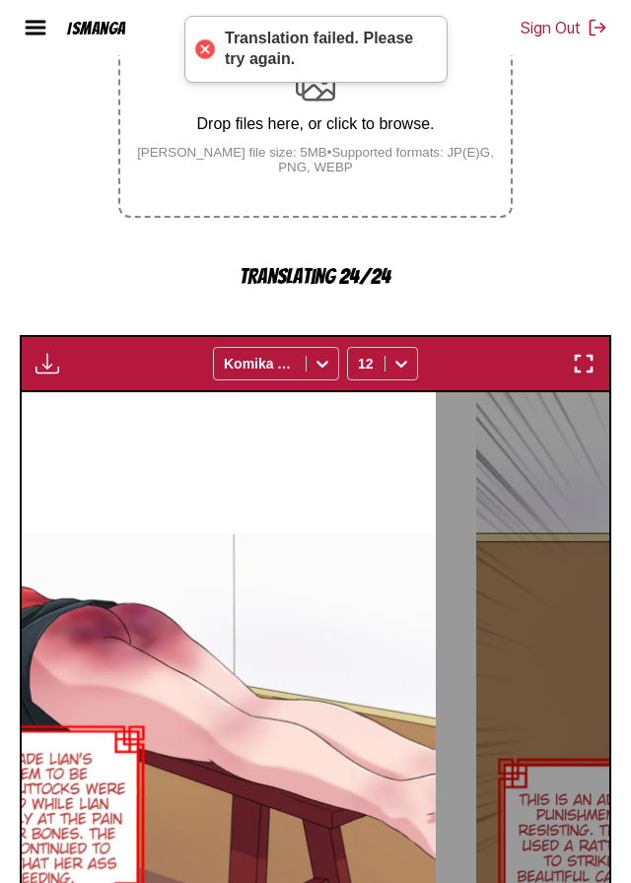
scroll to position [379, 0]
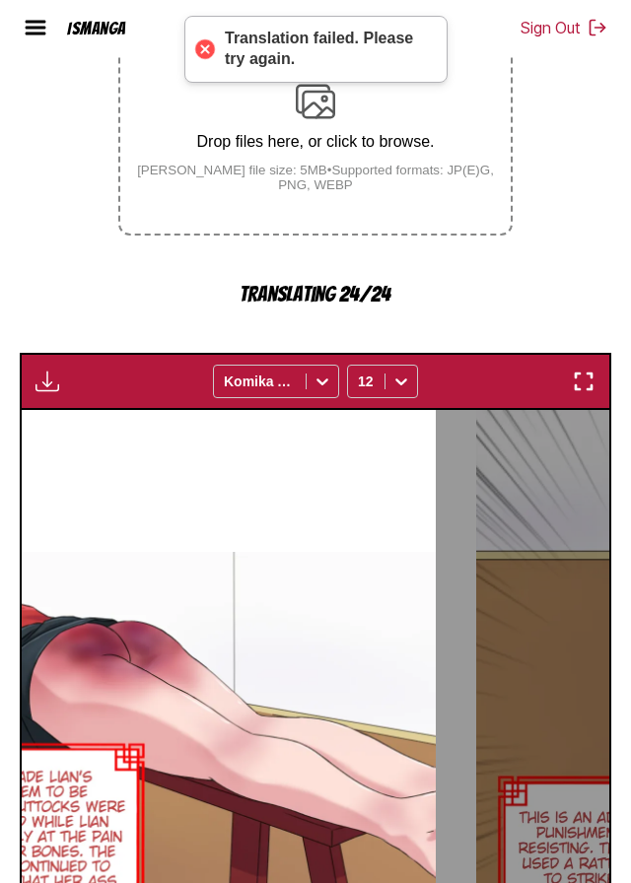
click at [327, 121] on img at bounding box center [315, 101] width 39 height 39
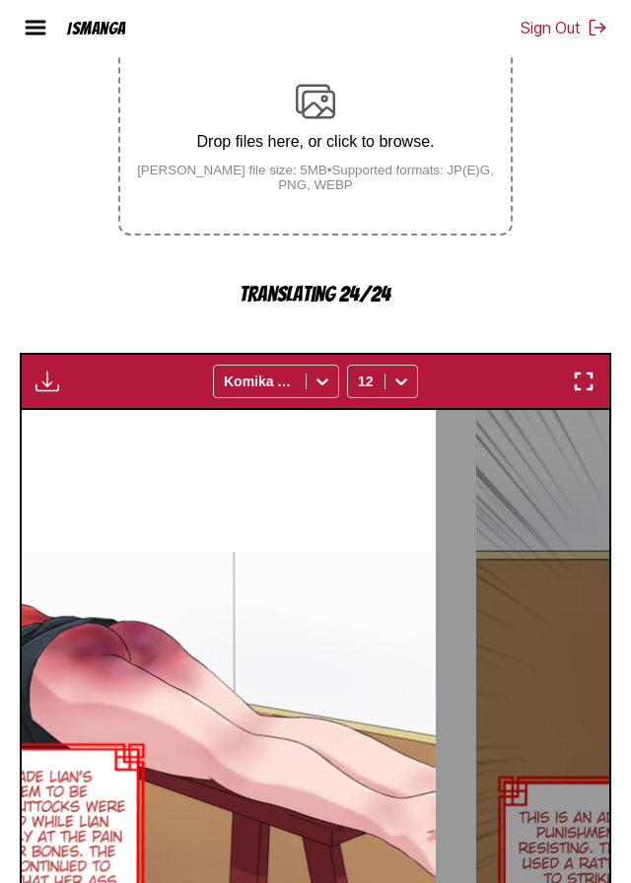
click at [330, 121] on img at bounding box center [315, 101] width 39 height 39
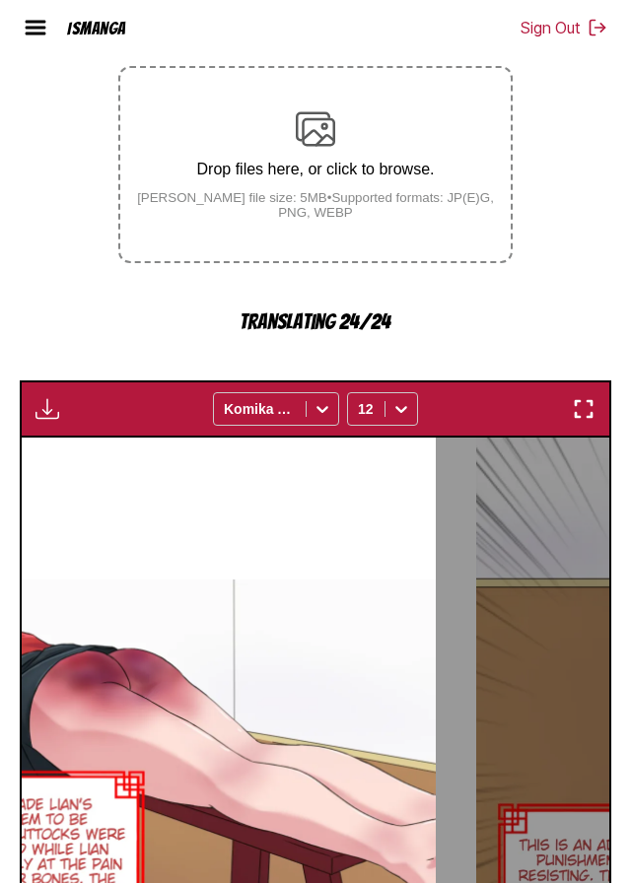
scroll to position [347, 0]
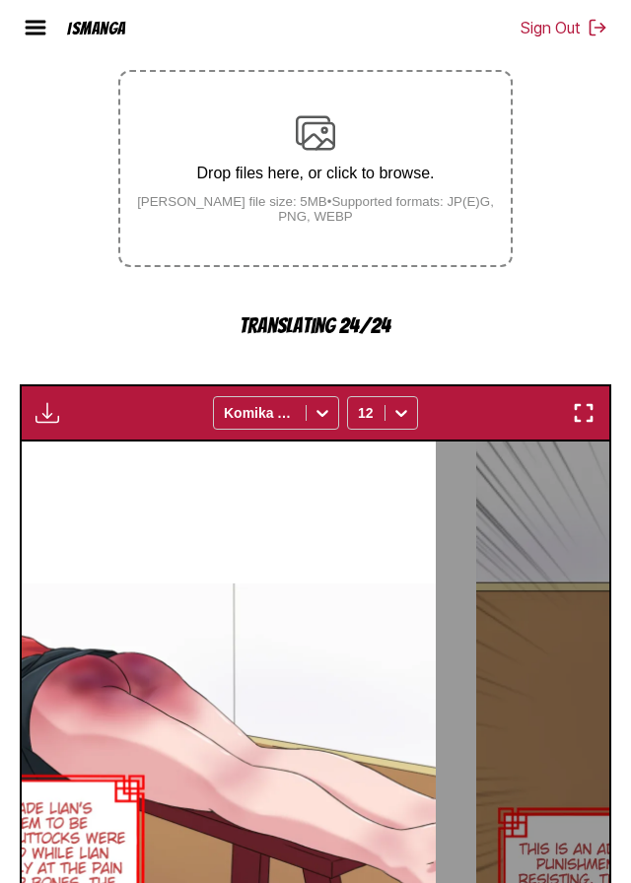
click at [319, 153] on img at bounding box center [315, 132] width 39 height 39
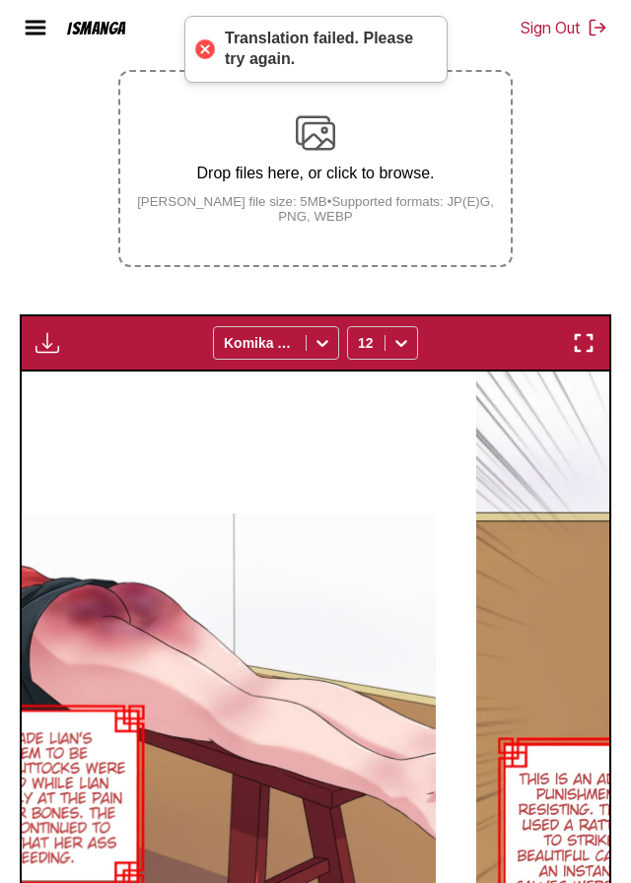
click at [330, 153] on img at bounding box center [315, 132] width 39 height 39
click at [0, 0] on input "Drop files here, or click to browse. [PERSON_NAME] file size: 5MB • Supported f…" at bounding box center [0, 0] width 0 height 0
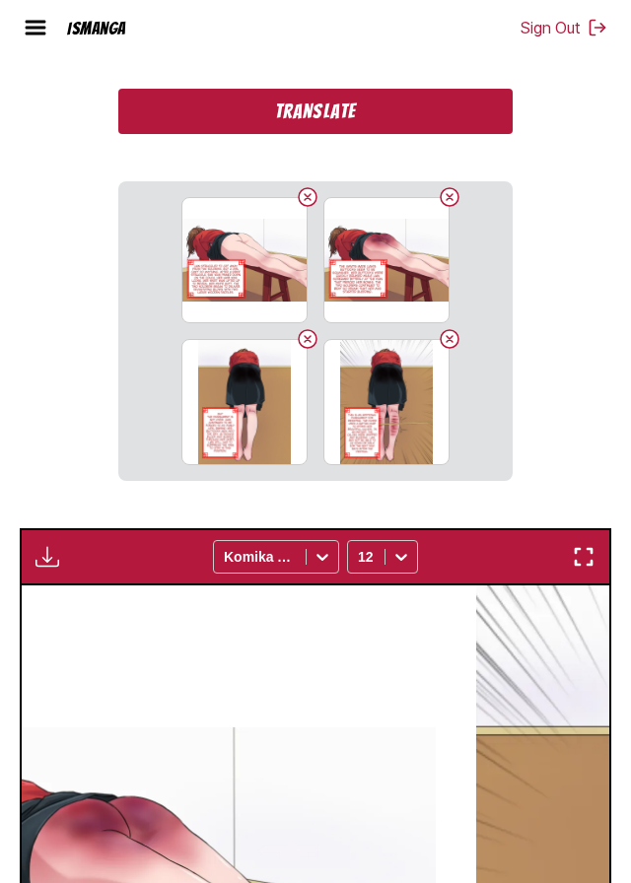
scroll to position [575, 0]
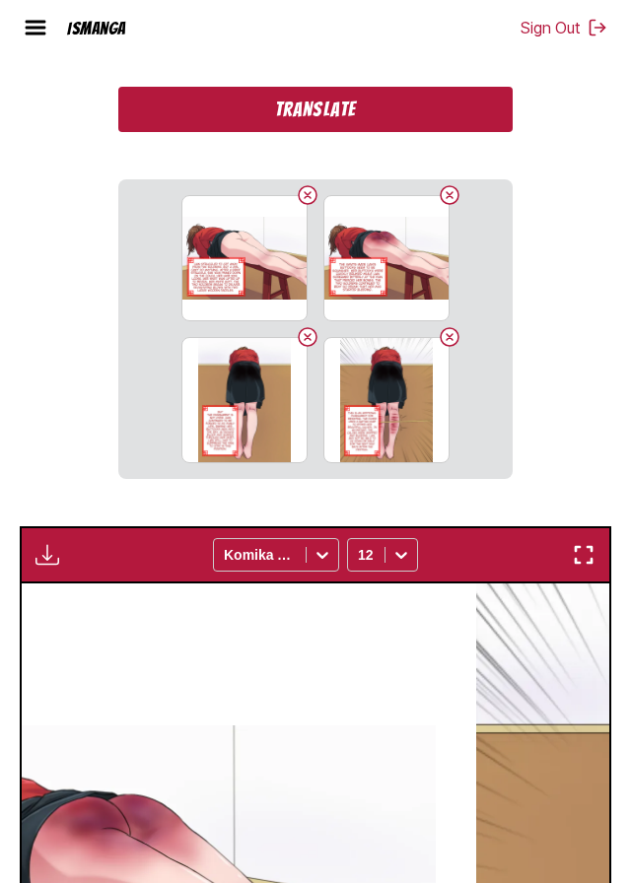
click at [434, 132] on button "Translate" at bounding box center [315, 109] width 394 height 45
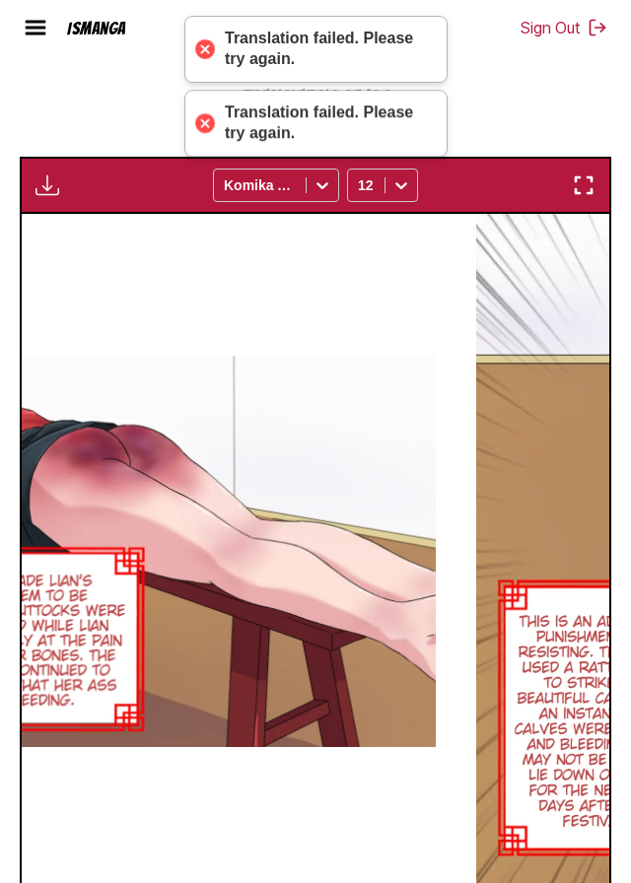
scroll to position [741, 0]
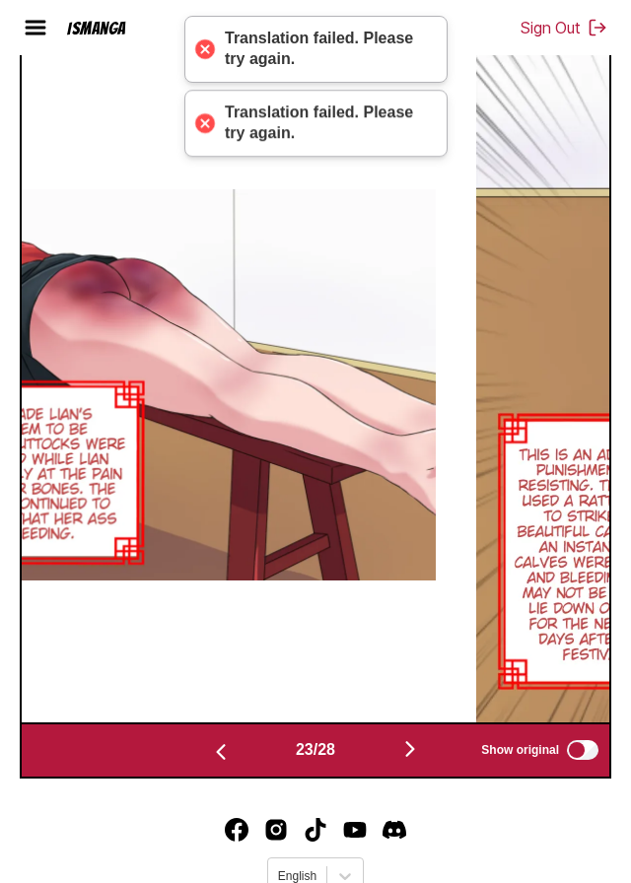
click at [422, 761] on img "button" at bounding box center [410, 749] width 24 height 24
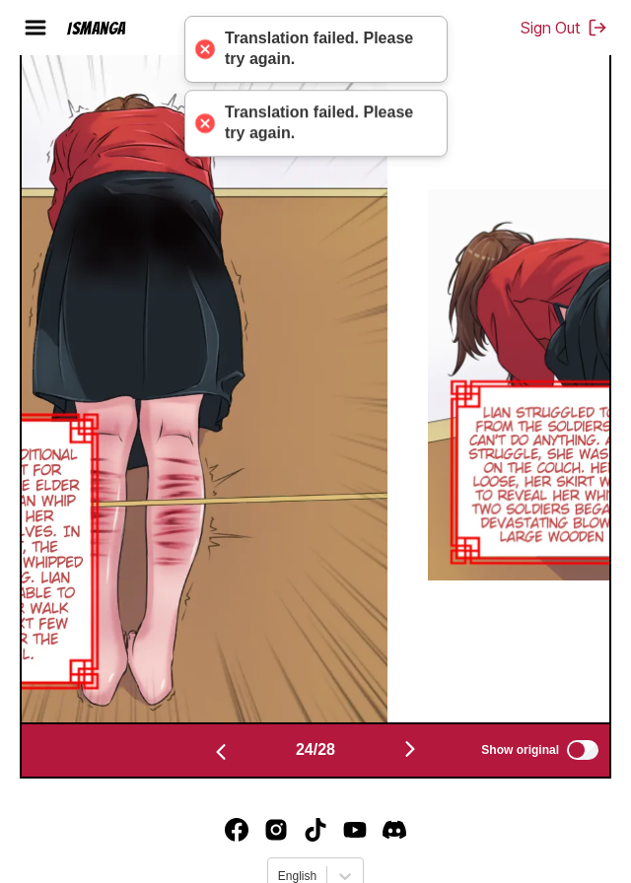
click at [422, 761] on img "button" at bounding box center [410, 749] width 24 height 24
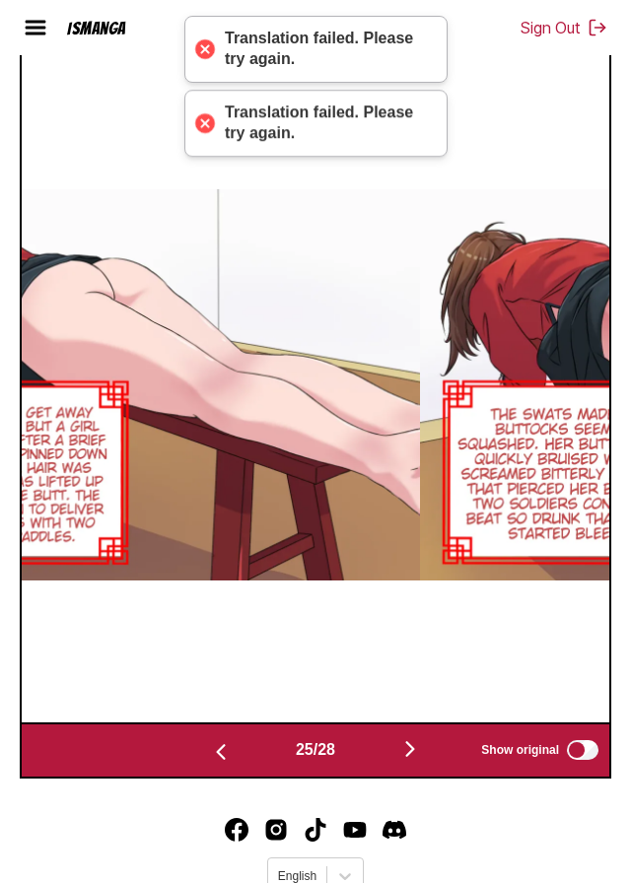
click at [422, 761] on img "button" at bounding box center [410, 749] width 24 height 24
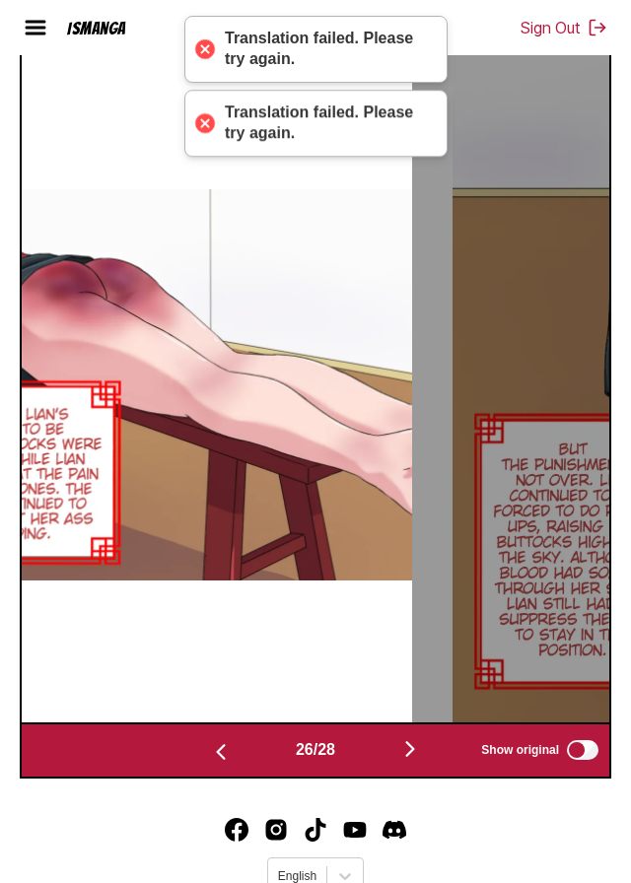
click at [422, 761] on img "button" at bounding box center [410, 749] width 24 height 24
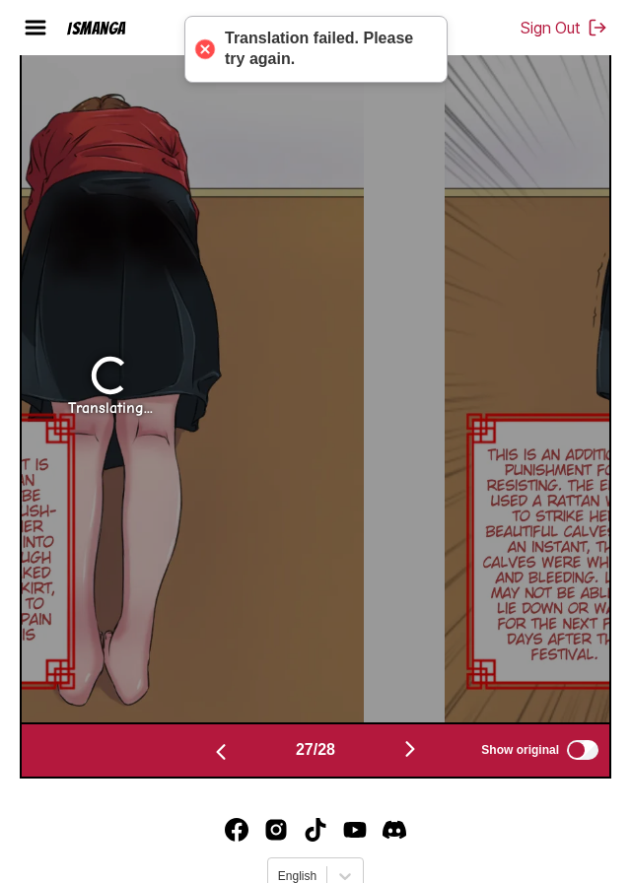
click at [425, 777] on div "27 / 28 Show original" at bounding box center [315, 751] width 591 height 57
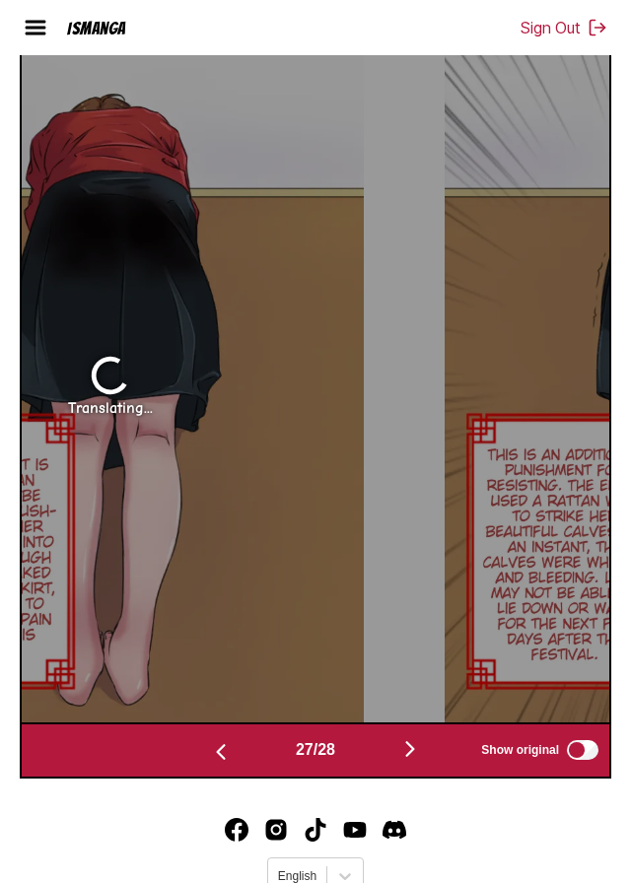
click at [409, 761] on img "button" at bounding box center [410, 749] width 24 height 24
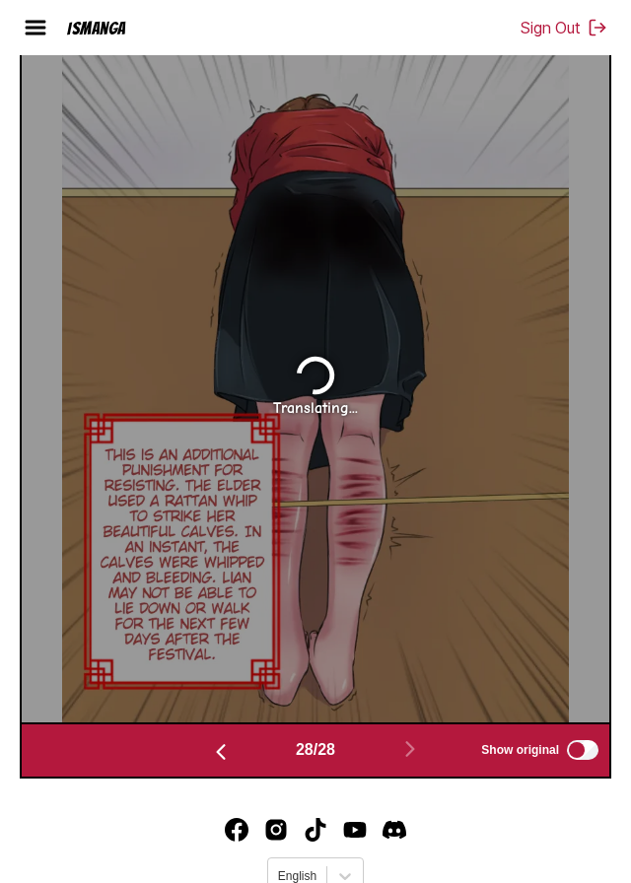
click at [197, 765] on button "button" at bounding box center [221, 750] width 118 height 29
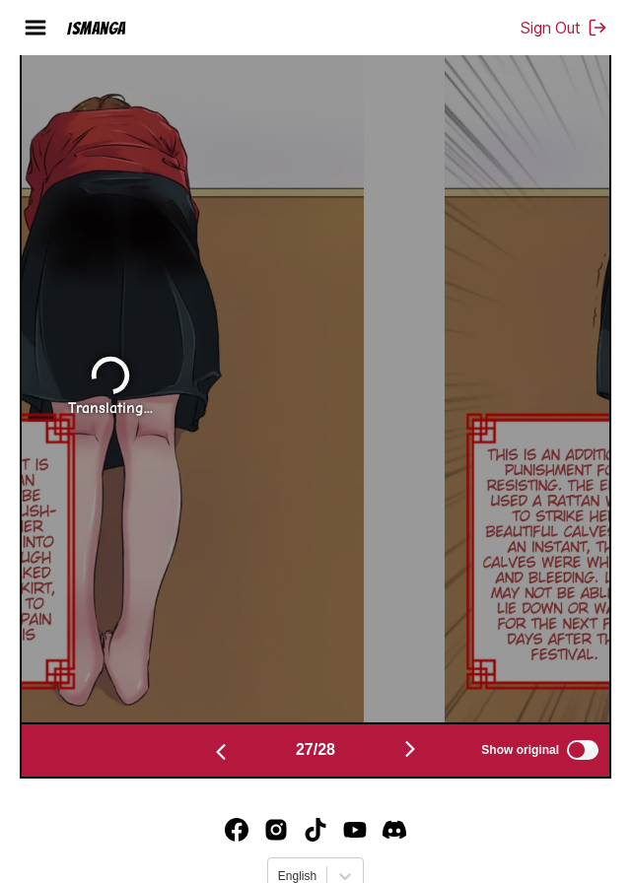
click at [190, 765] on button "button" at bounding box center [221, 750] width 118 height 29
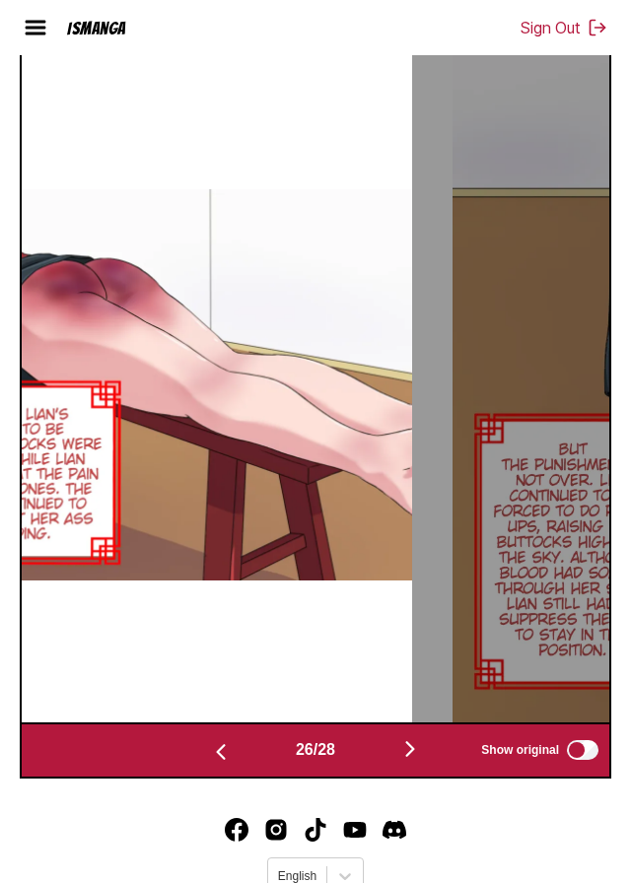
click at [191, 765] on button "button" at bounding box center [221, 750] width 118 height 29
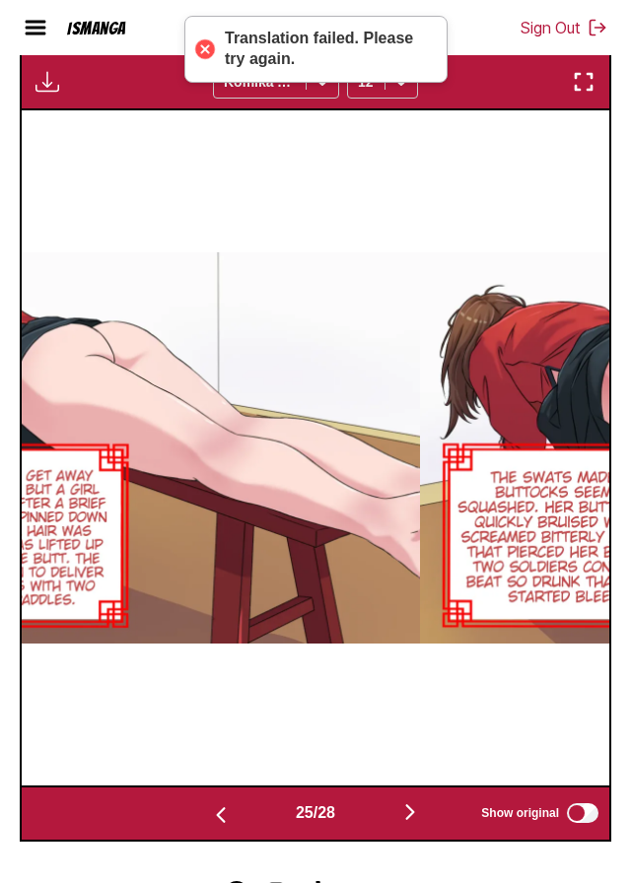
scroll to position [705, 0]
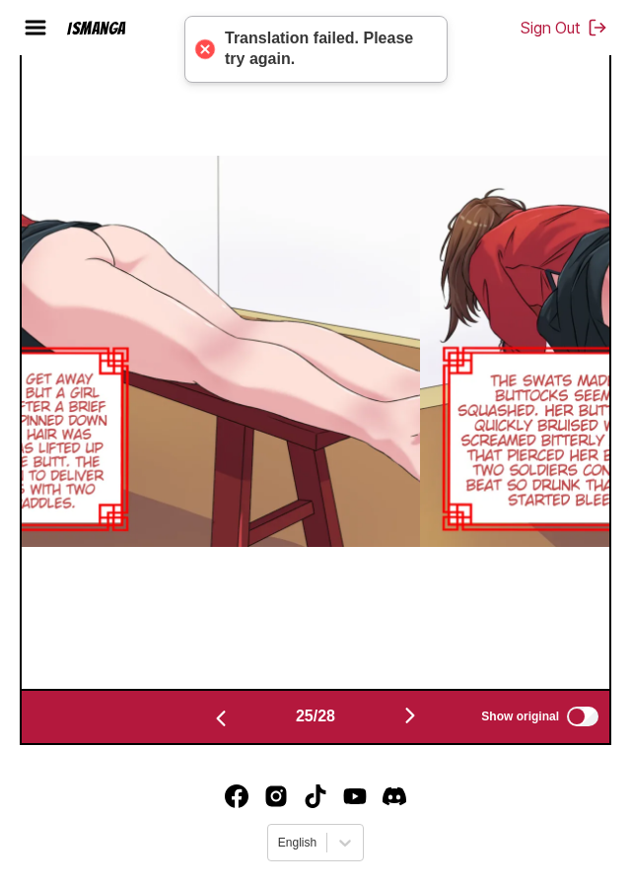
click at [413, 731] on button "button" at bounding box center [410, 717] width 118 height 29
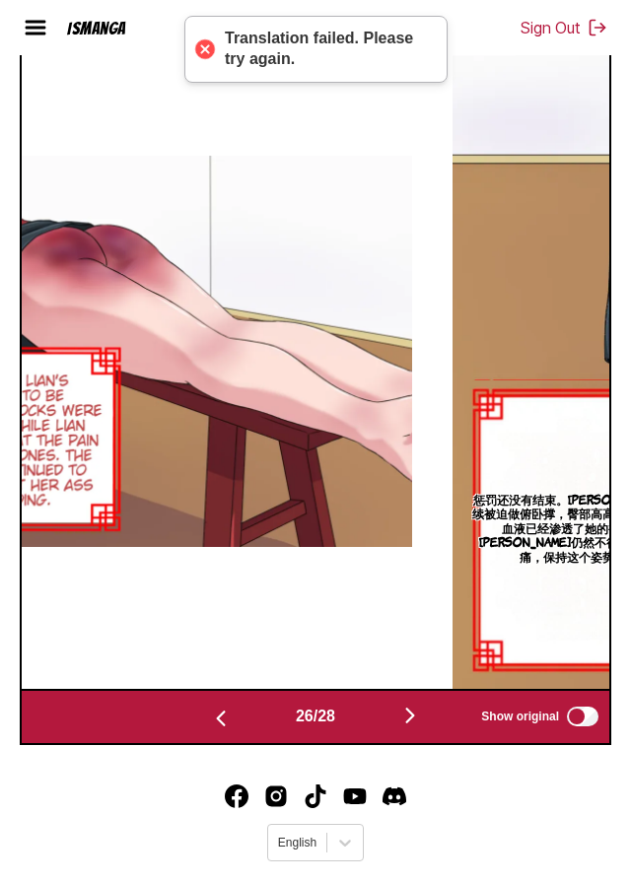
click at [408, 727] on img "button" at bounding box center [410, 716] width 24 height 24
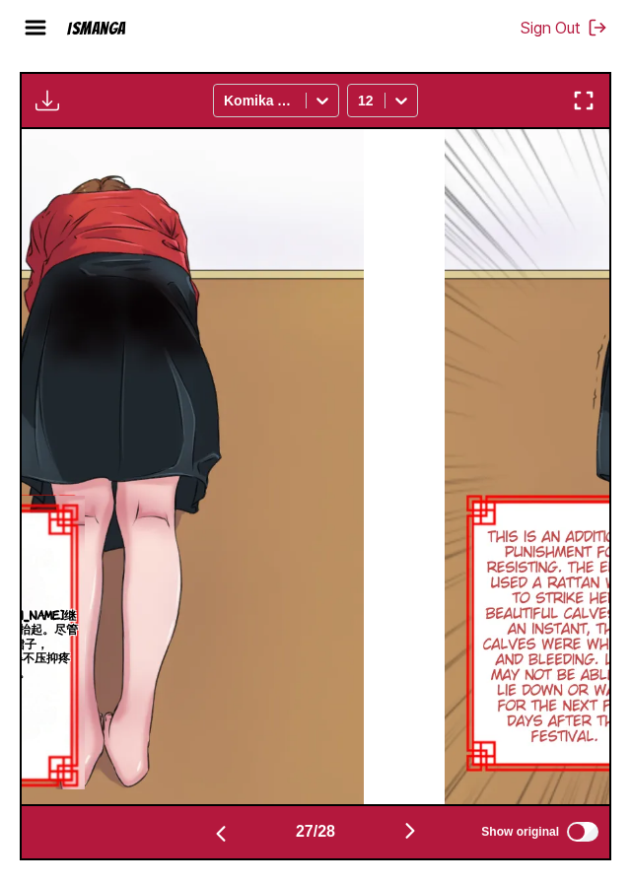
scroll to position [620, 0]
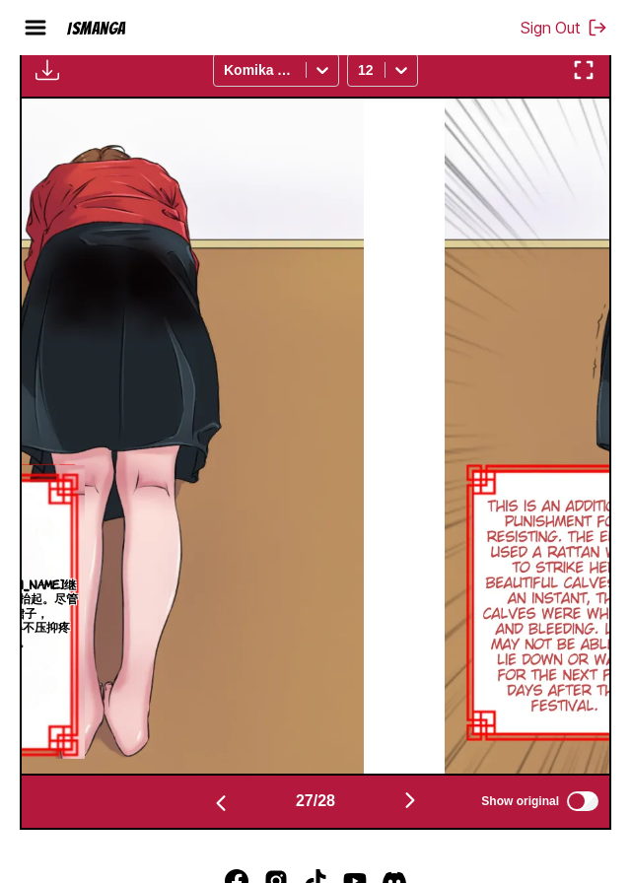
click at [422, 816] on button "button" at bounding box center [410, 802] width 118 height 29
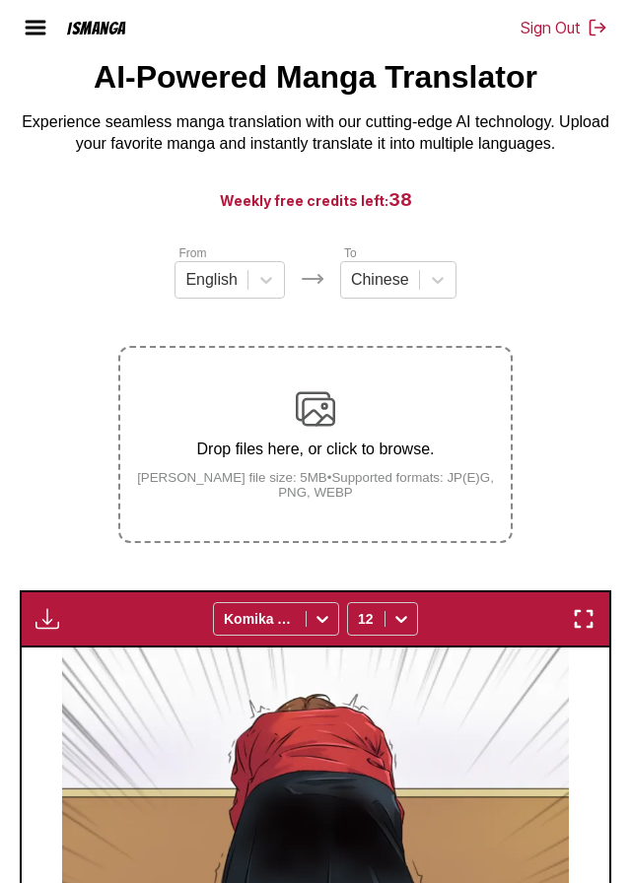
scroll to position [72, 0]
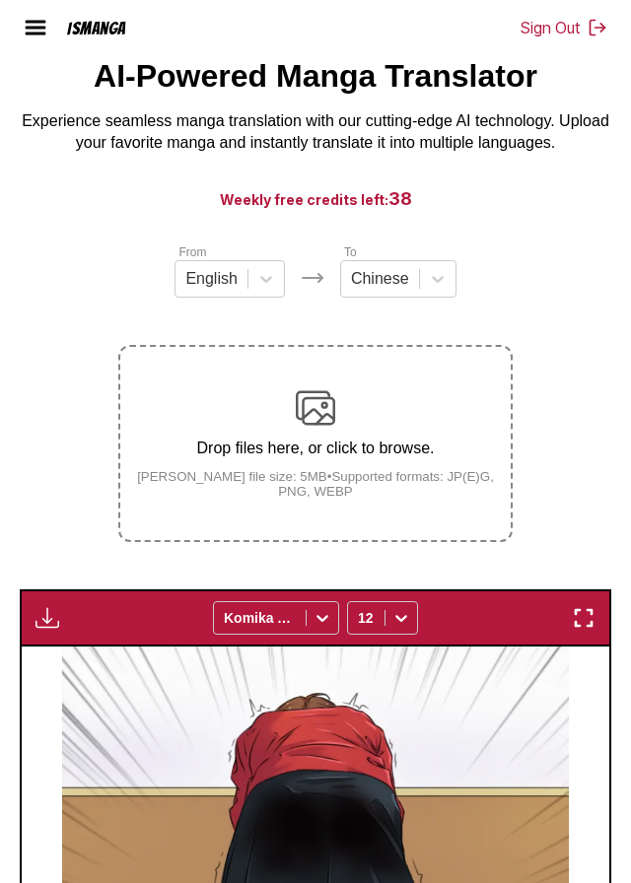
click at [430, 435] on div "Drop files here, or click to browse. [PERSON_NAME] file size: 5MB • Supported f…" at bounding box center [315, 443] width 390 height 110
click at [0, 0] on input "Drop files here, or click to browse. [PERSON_NAME] file size: 5MB • Supported f…" at bounding box center [0, 0] width 0 height 0
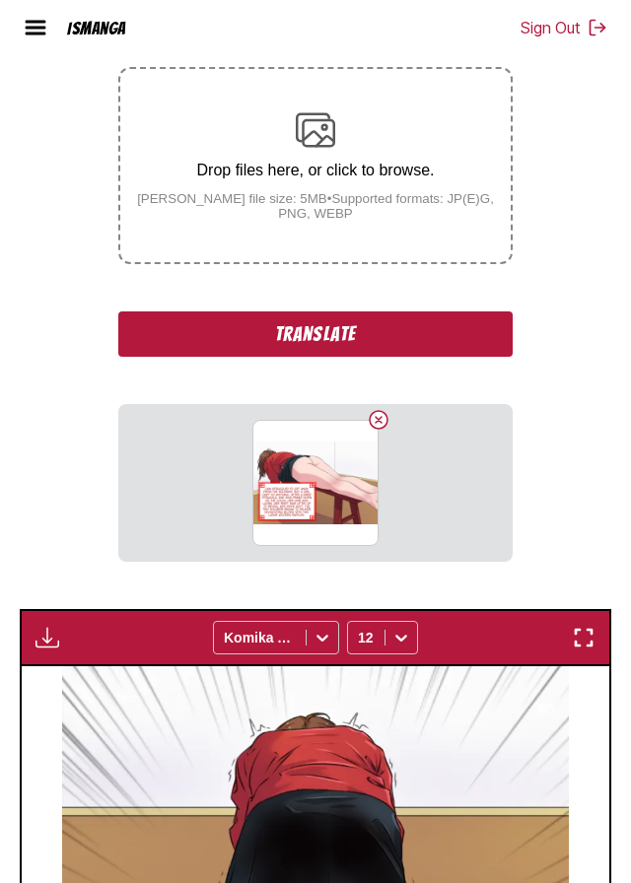
scroll to position [384, 0]
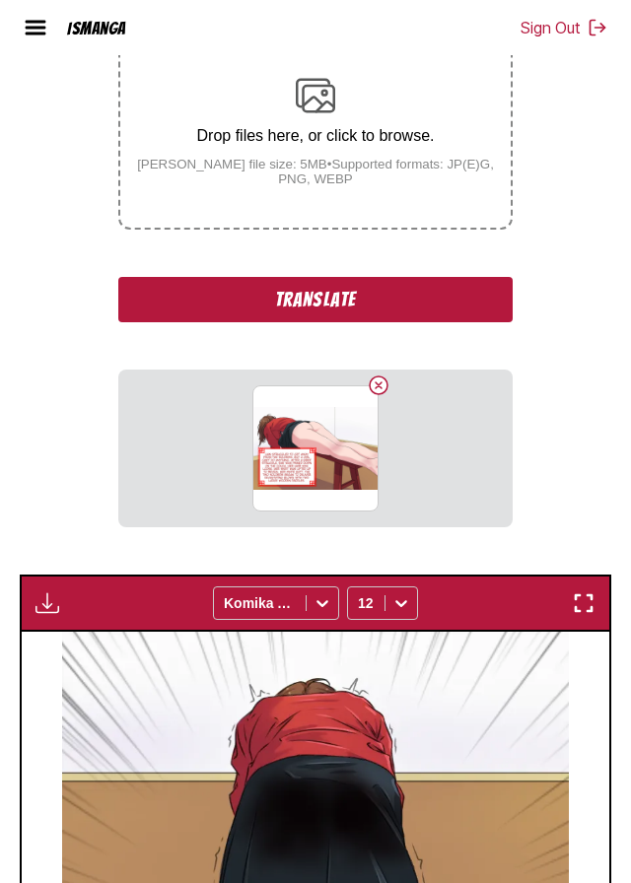
click at [429, 322] on button "Translate" at bounding box center [315, 299] width 394 height 45
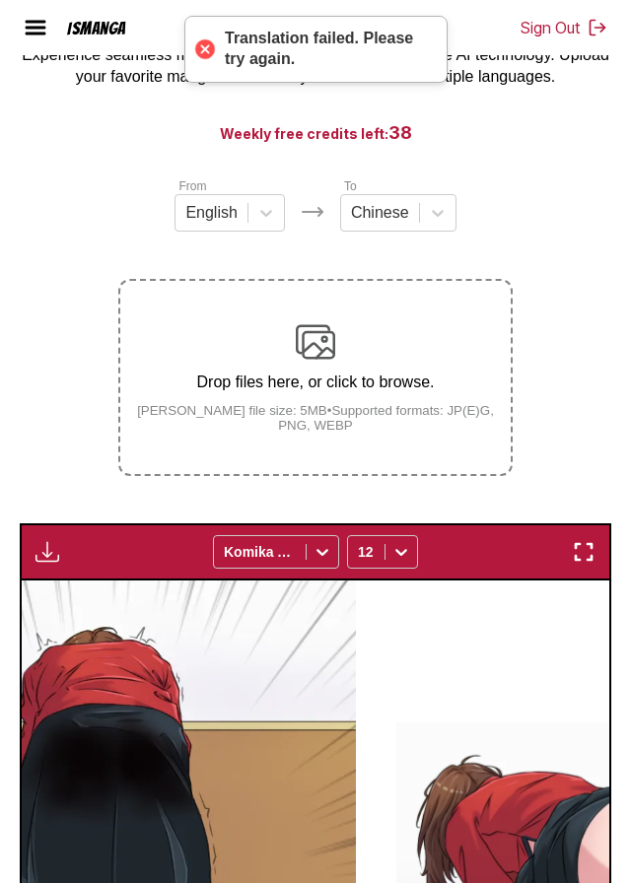
scroll to position [0, 0]
